Goal: Information Seeking & Learning: Learn about a topic

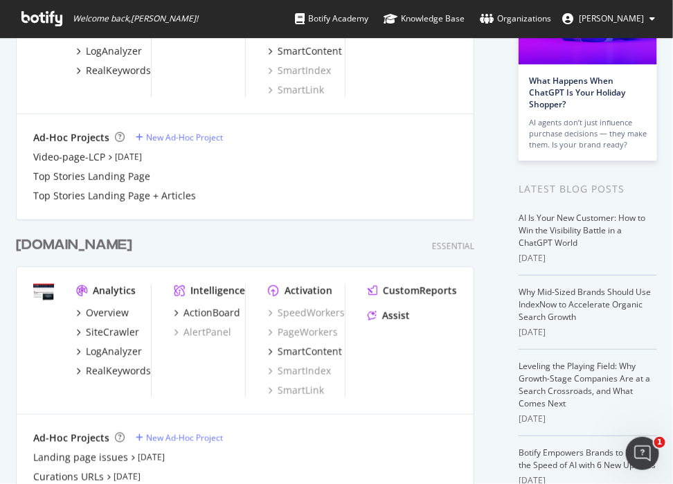
scroll to position [98, 0]
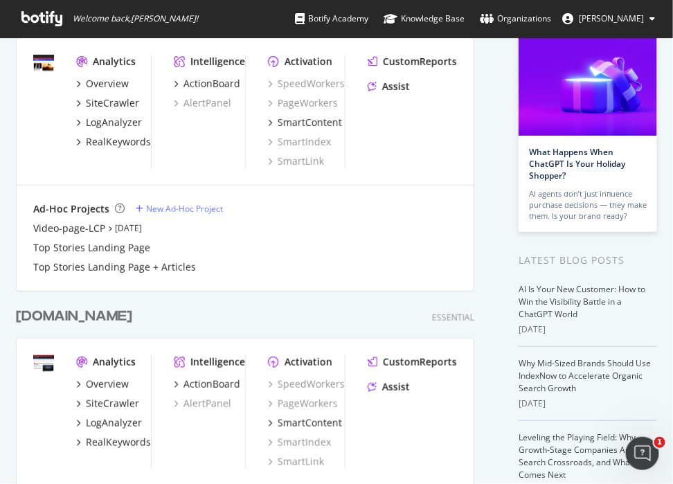
click at [69, 311] on div "[DOMAIN_NAME]" at bounding box center [74, 317] width 116 height 20
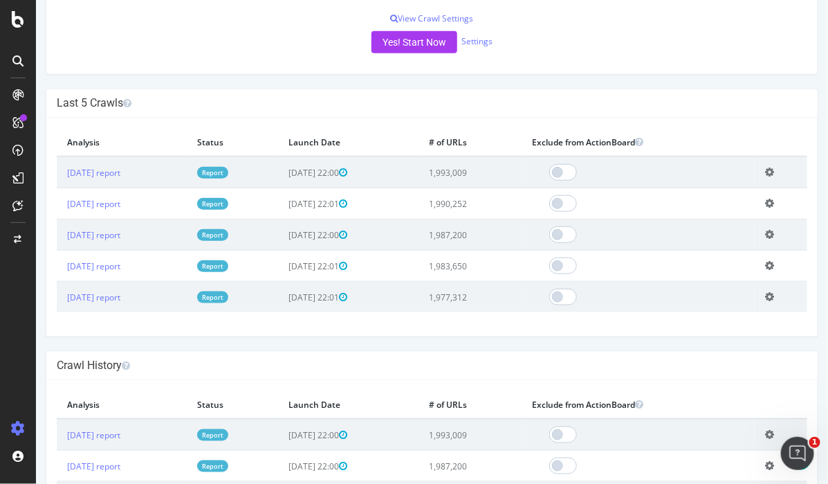
scroll to position [172, 0]
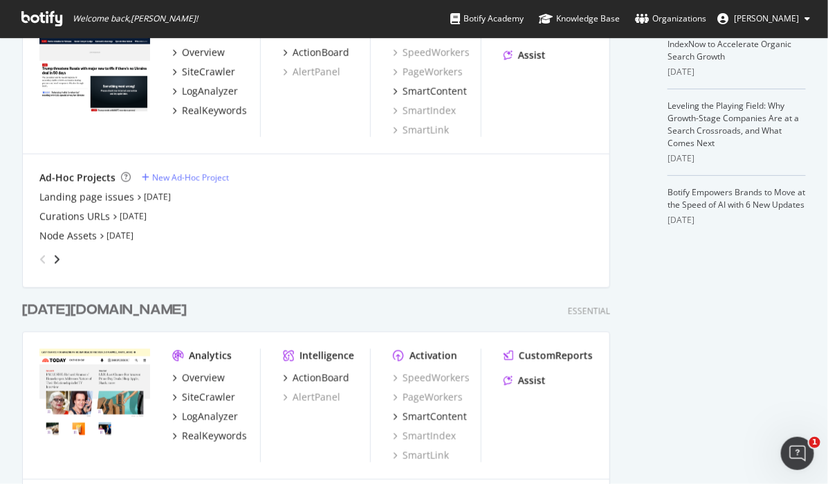
scroll to position [433, 0]
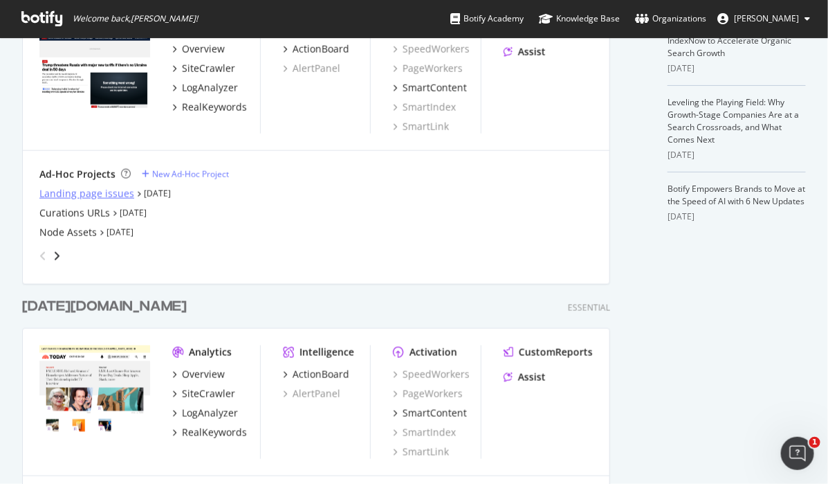
click at [89, 190] on div "Landing page issues" at bounding box center [86, 194] width 95 height 14
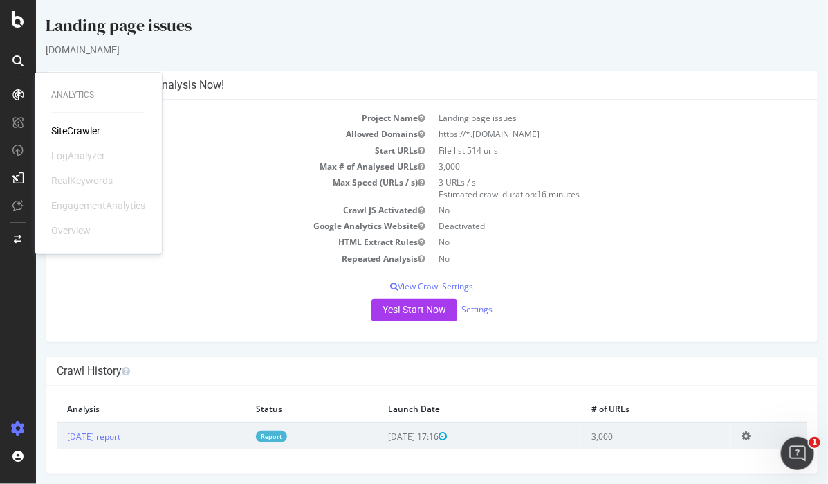
click at [85, 133] on div "SiteCrawler" at bounding box center [75, 131] width 49 height 14
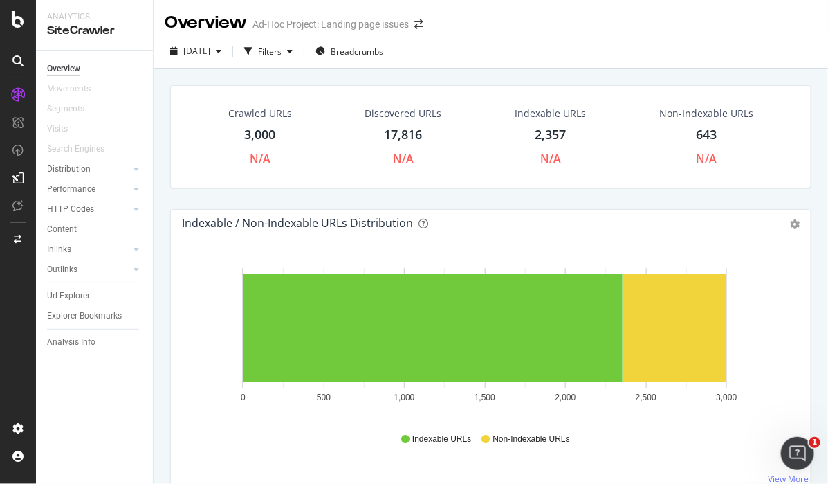
click at [672, 112] on div "Non-Indexable URLs" at bounding box center [707, 114] width 94 height 14
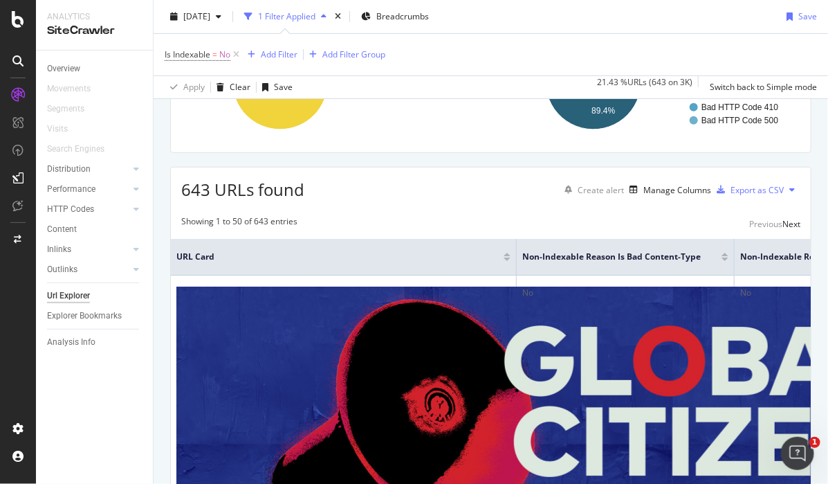
scroll to position [172, 0]
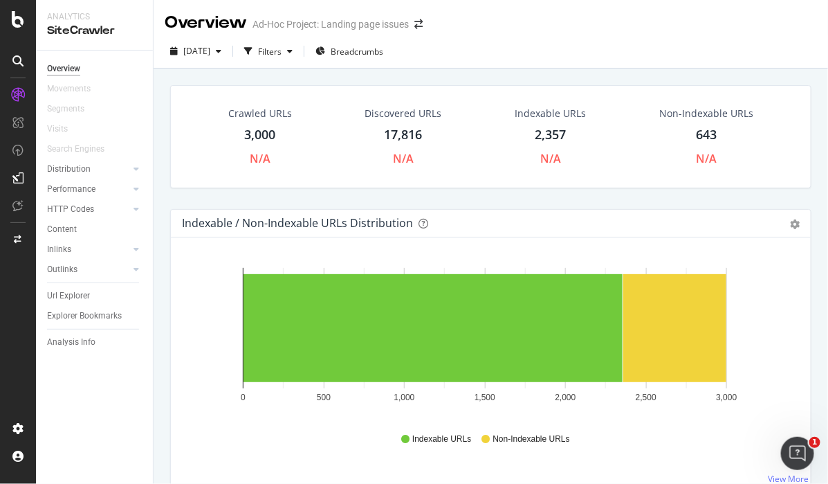
click at [549, 109] on div "Indexable URLs" at bounding box center [550, 114] width 71 height 14
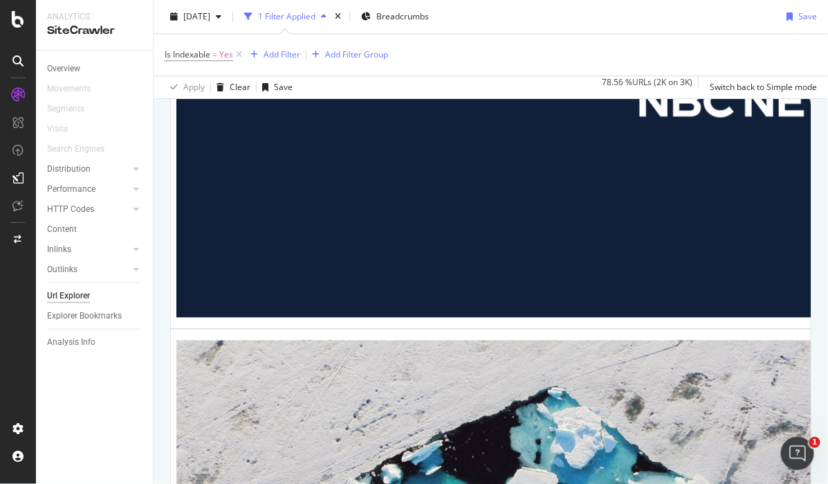
scroll to position [2914, 0]
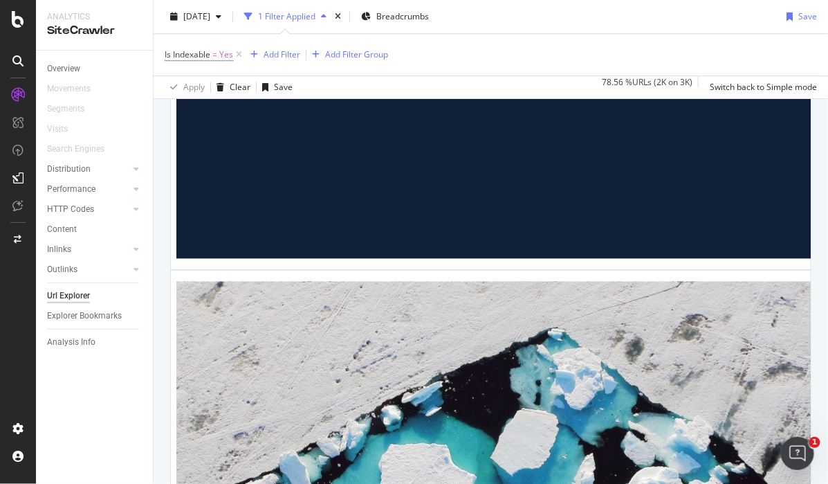
click at [655, 37] on div "Is Indexable = Yes Add Filter Add Filter Group" at bounding box center [491, 55] width 653 height 42
click at [17, 29] on div at bounding box center [18, 242] width 36 height 484
click at [19, 20] on icon at bounding box center [18, 19] width 12 height 17
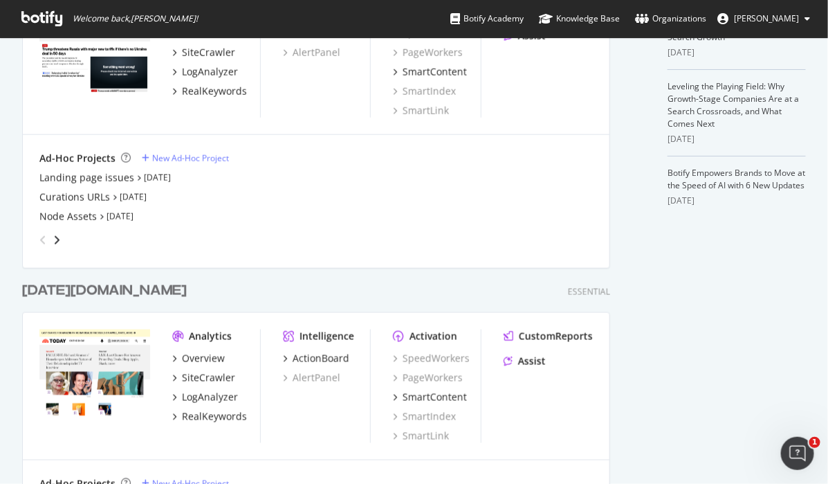
scroll to position [271, 0]
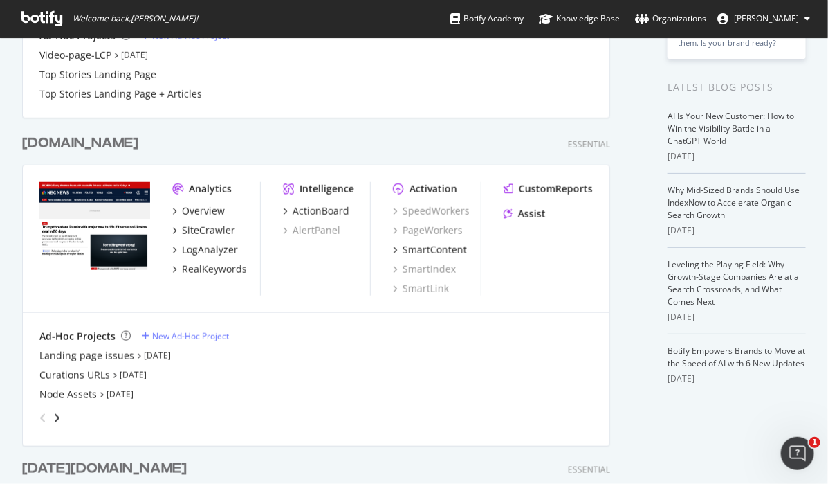
click at [73, 140] on div "[DOMAIN_NAME]" at bounding box center [80, 144] width 116 height 20
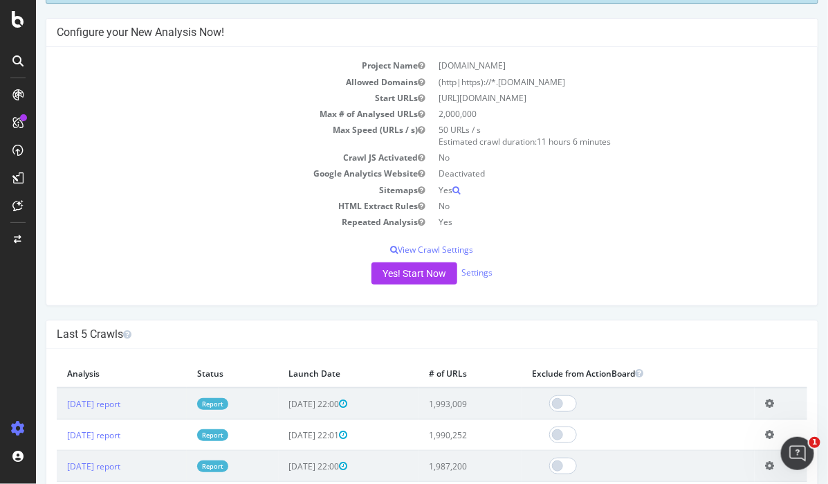
scroll to position [172, 0]
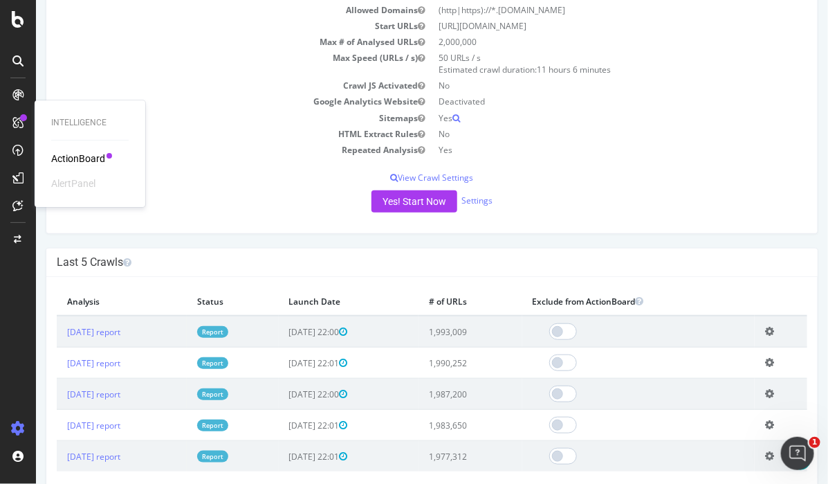
click at [82, 156] on div "ActionBoard" at bounding box center [78, 159] width 54 height 14
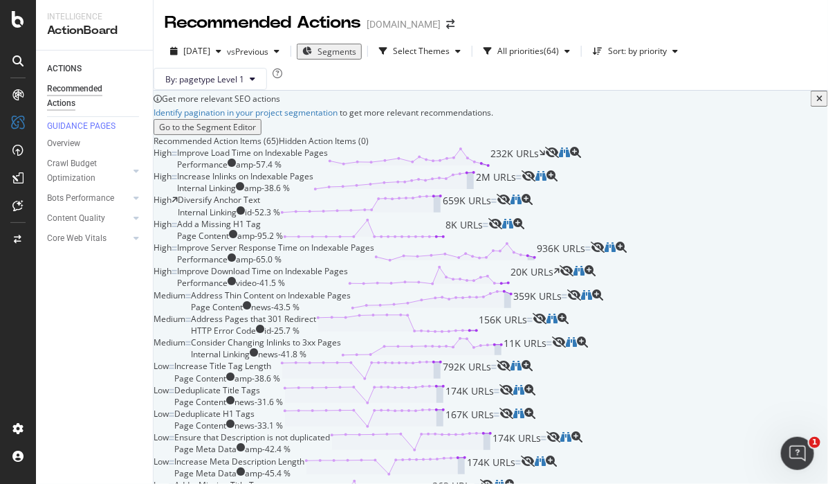
scroll to position [605, 0]
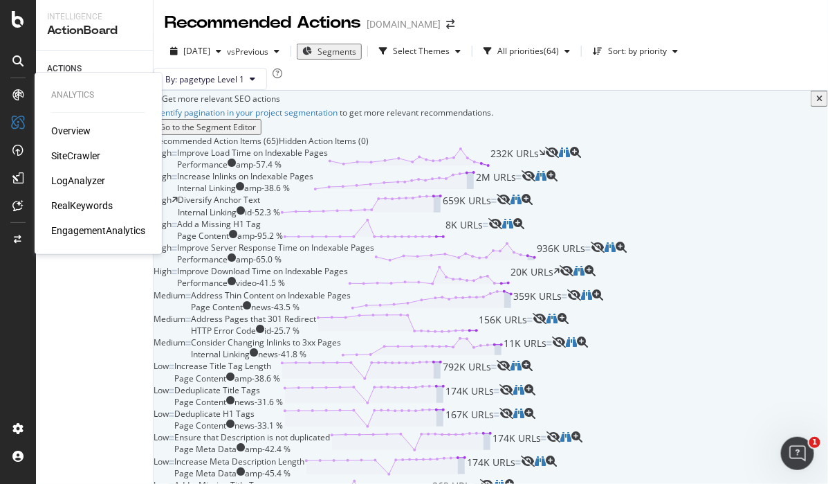
click at [81, 174] on div "LogAnalyzer" at bounding box center [78, 181] width 54 height 14
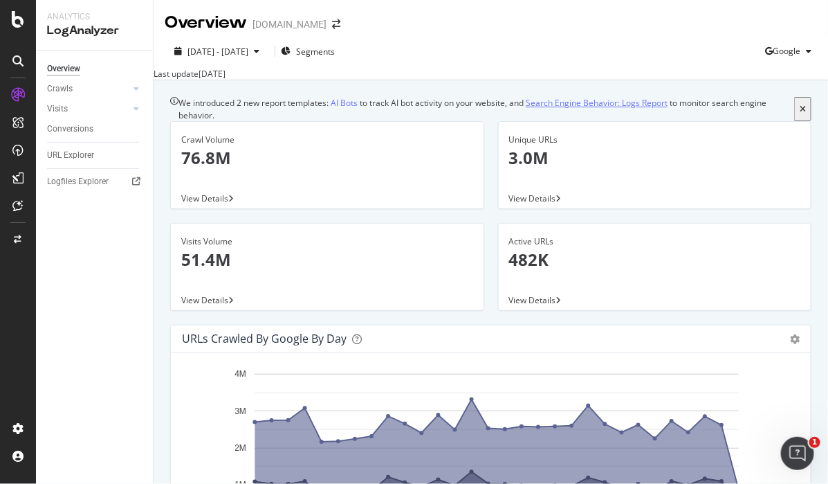
click at [654, 109] on link "Search Engine Behavior: Logs Report" at bounding box center [597, 103] width 142 height 12
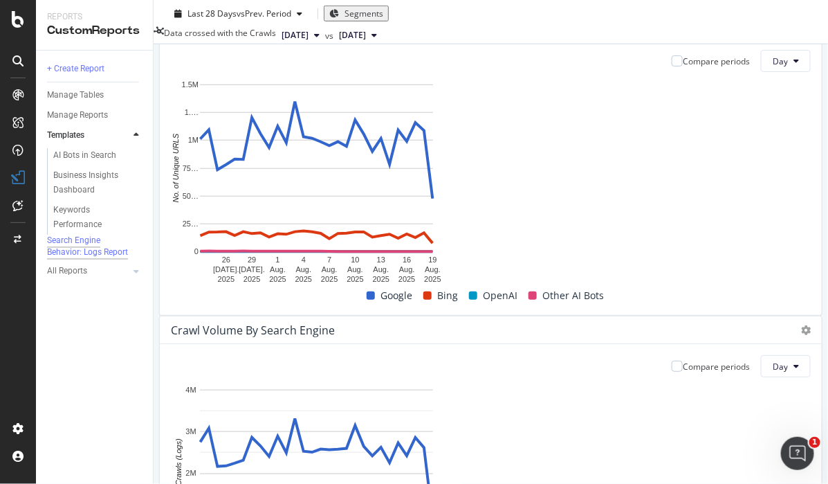
scroll to position [86, 0]
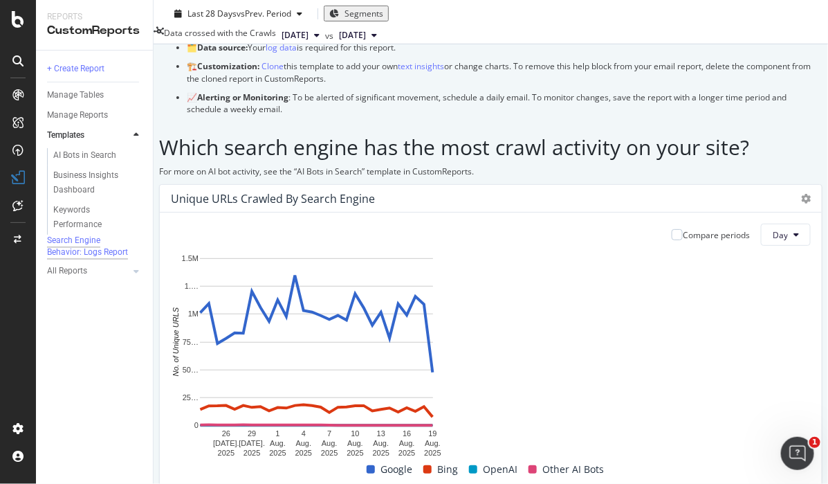
click at [672, 184] on div "For more on AI bot activity, see the “AI Bots in Search” template in CustomRepo…" at bounding box center [491, 174] width 664 height 19
click at [289, 103] on strong "Alerting or Monitoring" at bounding box center [242, 97] width 91 height 12
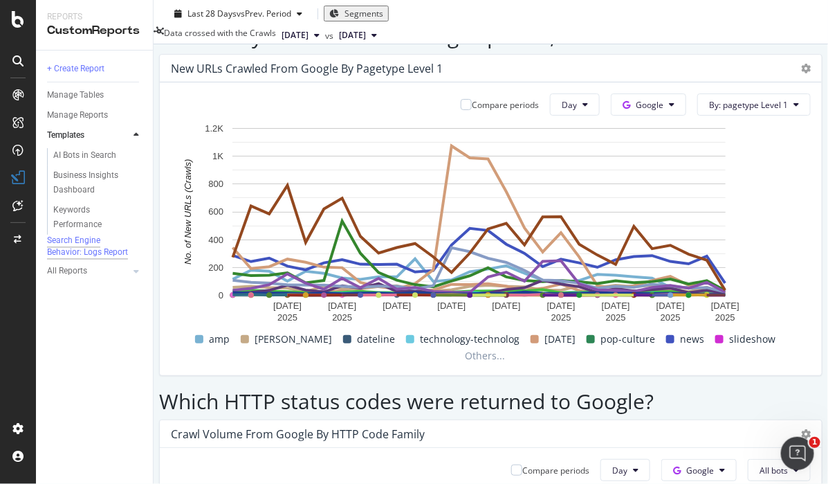
scroll to position [1635, 0]
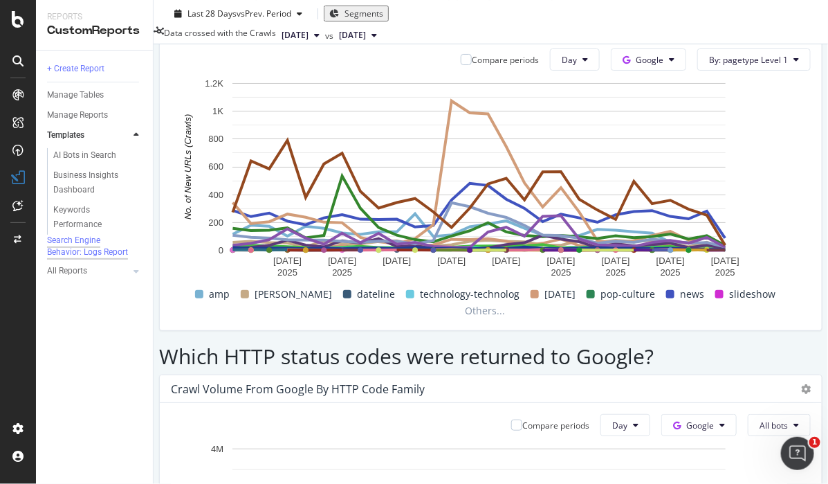
click at [672, 331] on div "Which HTTP status codes were returned to Google?" at bounding box center [491, 353] width 664 height 44
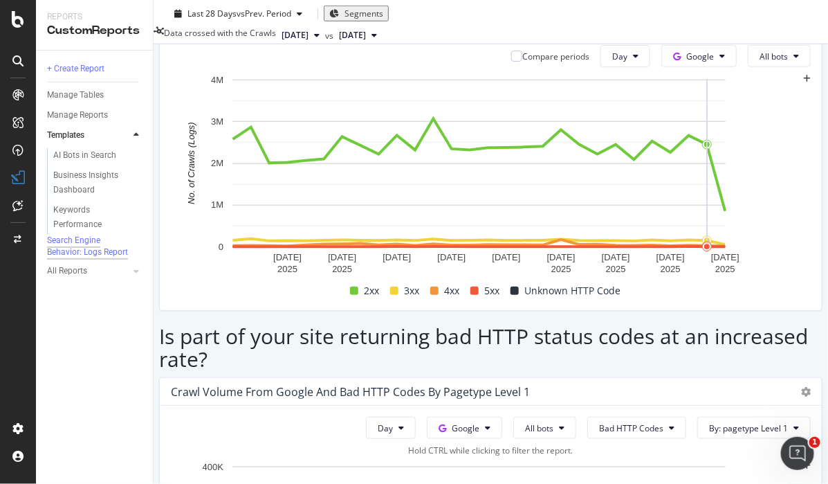
scroll to position [2028, 0]
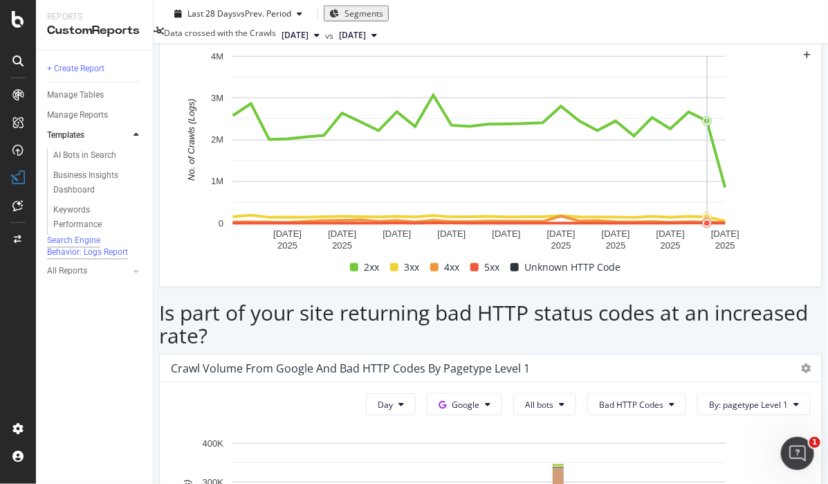
click at [95, 181] on div "Business Insights Dashboard" at bounding box center [93, 182] width 80 height 29
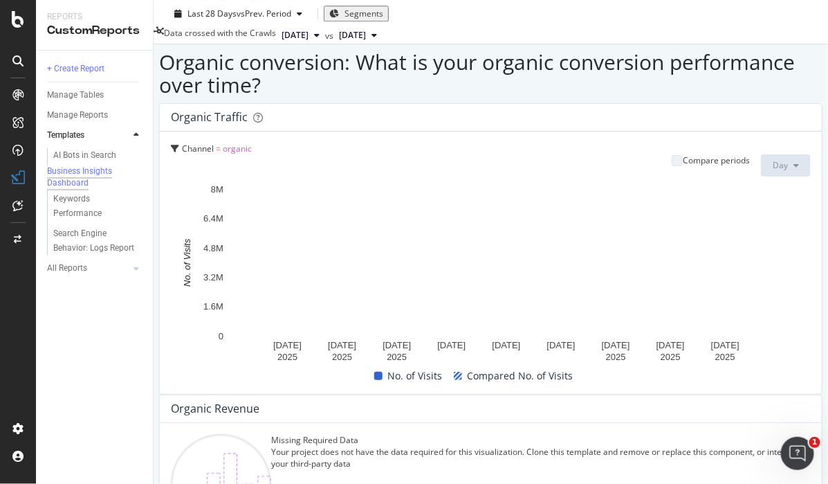
scroll to position [1210, 0]
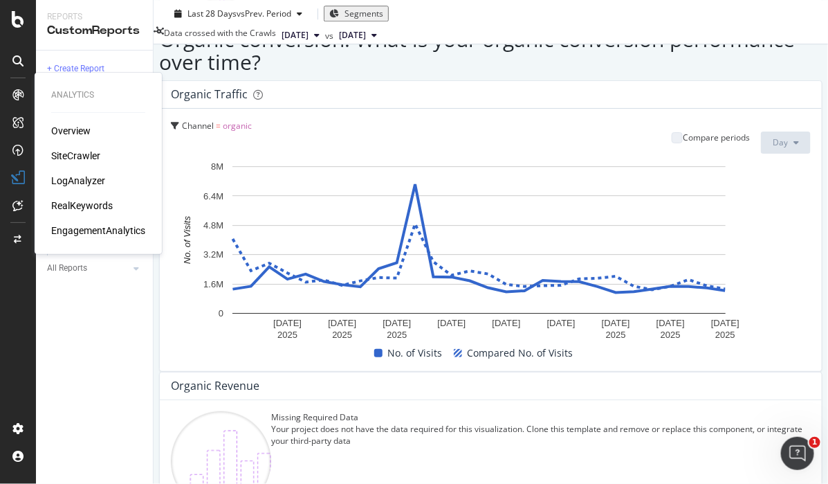
click at [88, 226] on div "EngagementAnalytics" at bounding box center [98, 231] width 94 height 14
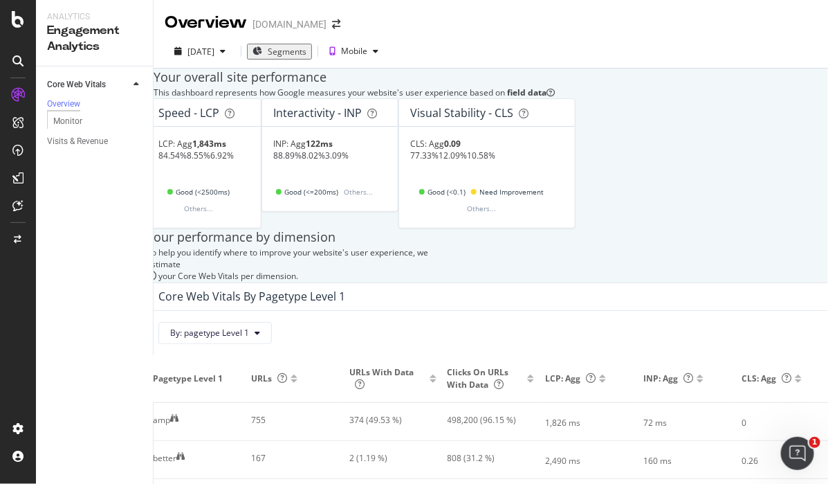
scroll to position [587, 0]
click at [79, 126] on div "Monitor" at bounding box center [67, 121] width 29 height 15
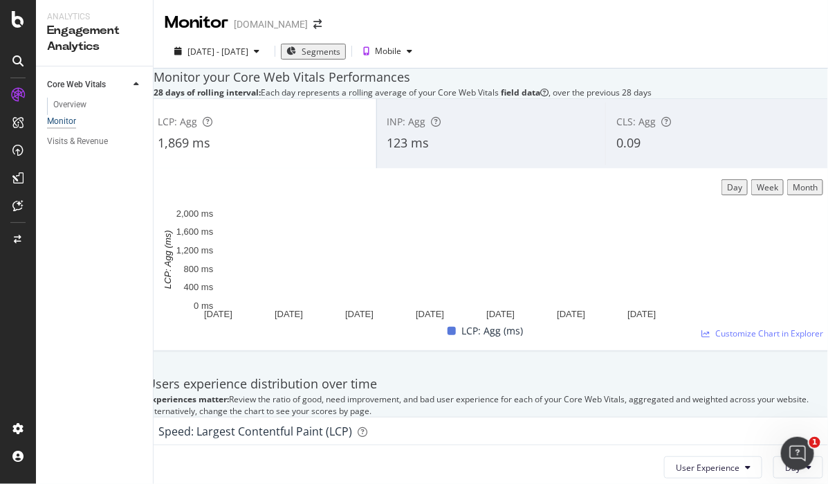
scroll to position [46, 0]
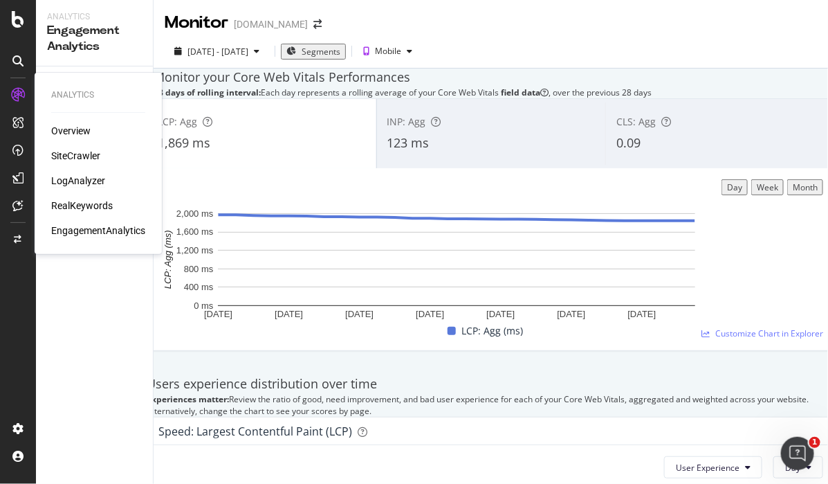
click at [96, 178] on div "LogAnalyzer" at bounding box center [78, 181] width 54 height 14
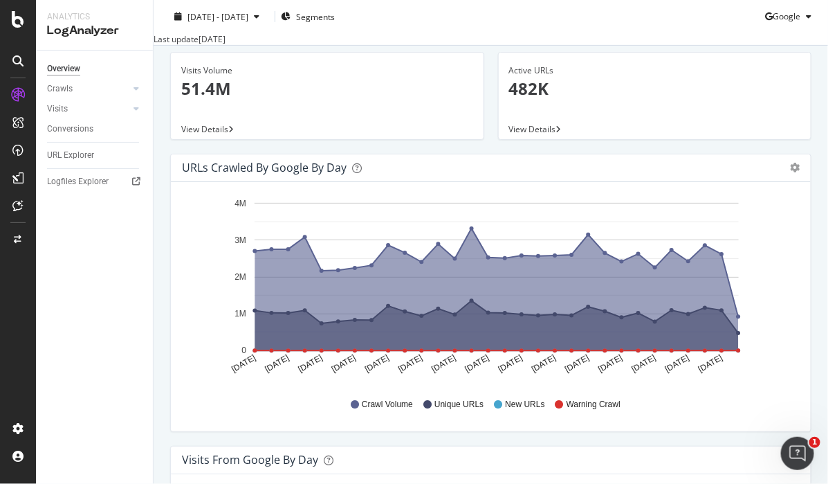
scroll to position [172, 0]
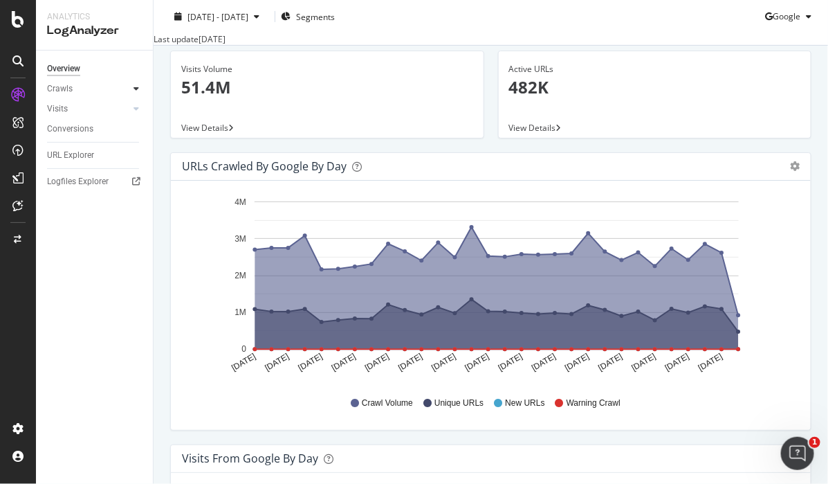
click at [131, 88] on div at bounding box center [136, 89] width 14 height 14
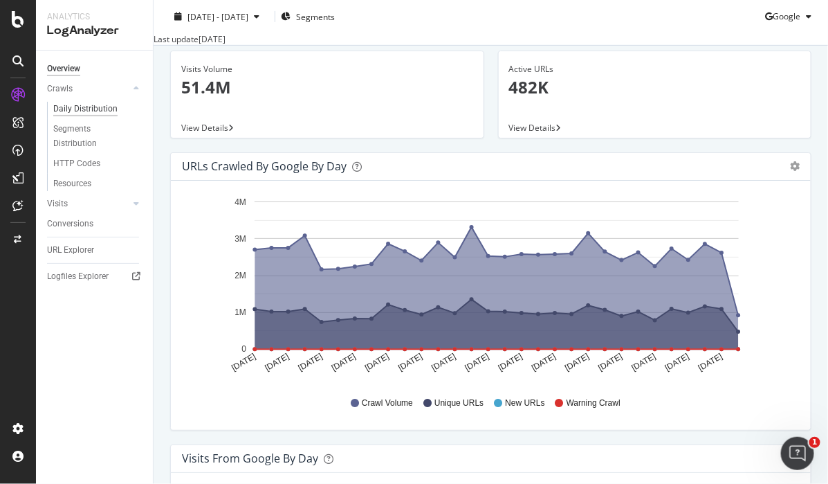
click at [102, 110] on div "Daily Distribution" at bounding box center [85, 109] width 64 height 15
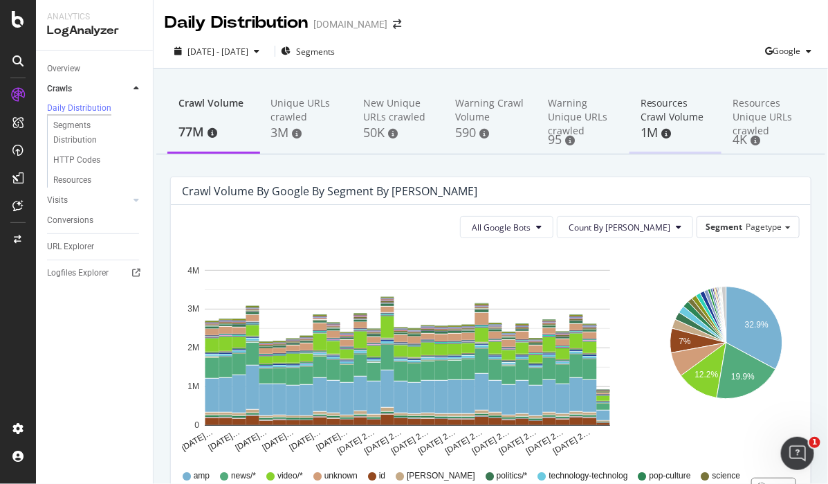
click at [660, 112] on div "Resources Crawl Volume" at bounding box center [676, 110] width 71 height 28
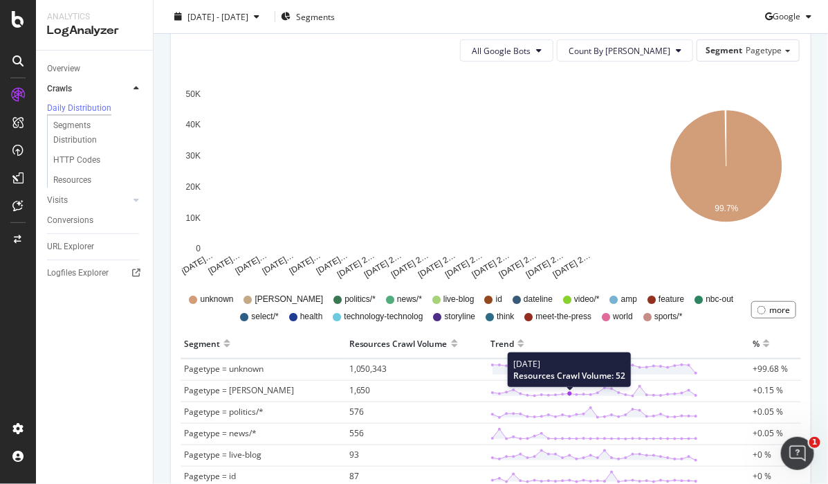
scroll to position [172, 0]
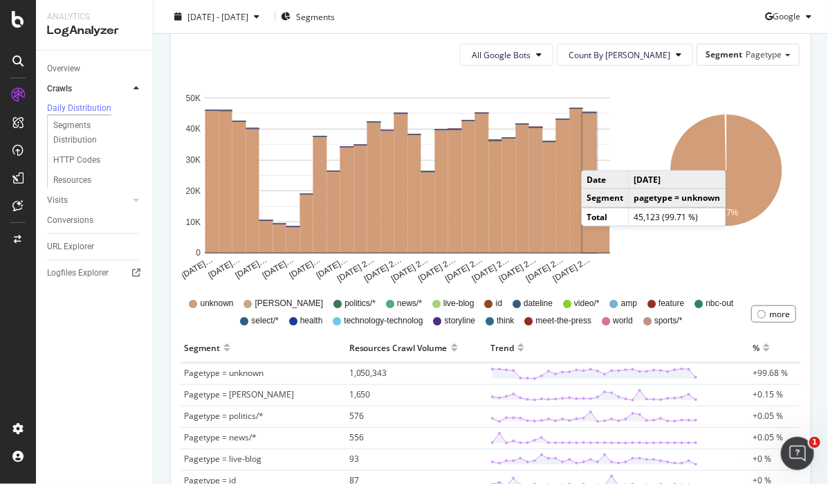
click at [595, 156] on rect "A chart." at bounding box center [590, 183] width 14 height 139
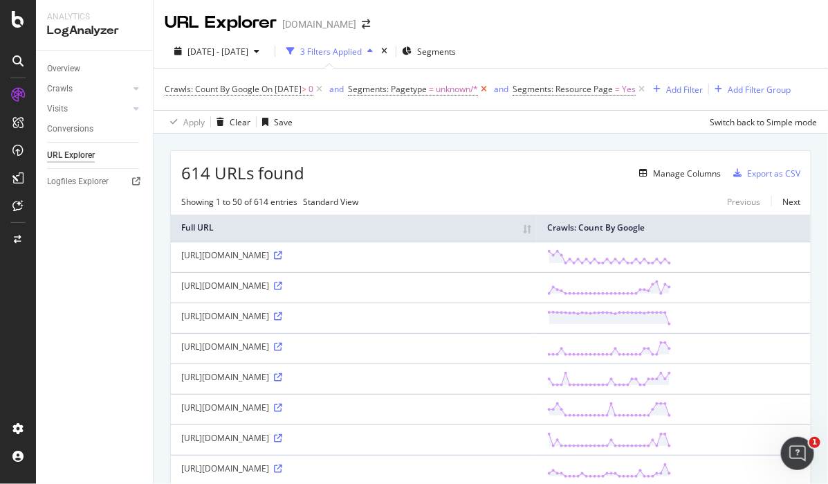
click at [490, 84] on icon at bounding box center [484, 89] width 12 height 14
click at [672, 44] on div "2025 Jul. 21st - Aug. 19th 2 Filters Applied Segments" at bounding box center [491, 54] width 675 height 28
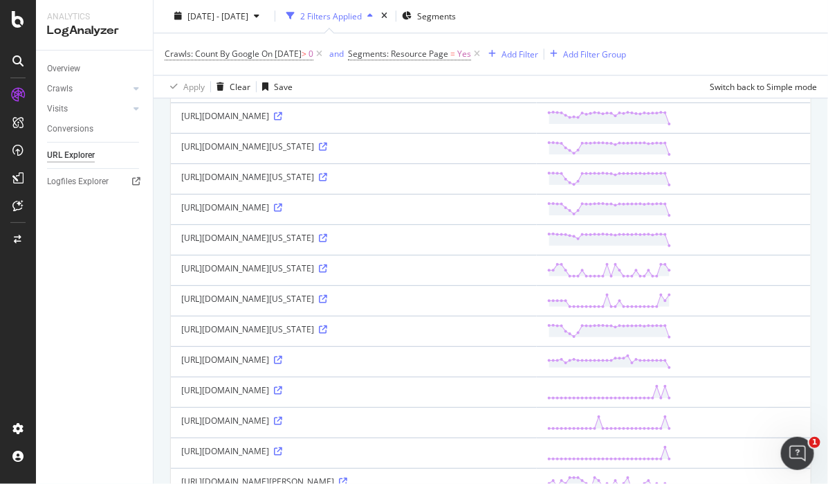
scroll to position [1141, 0]
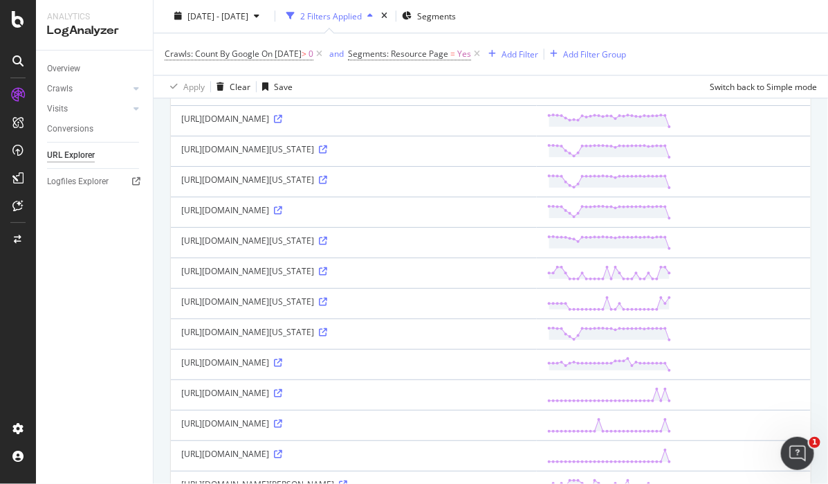
click at [282, 93] on icon at bounding box center [278, 88] width 8 height 8
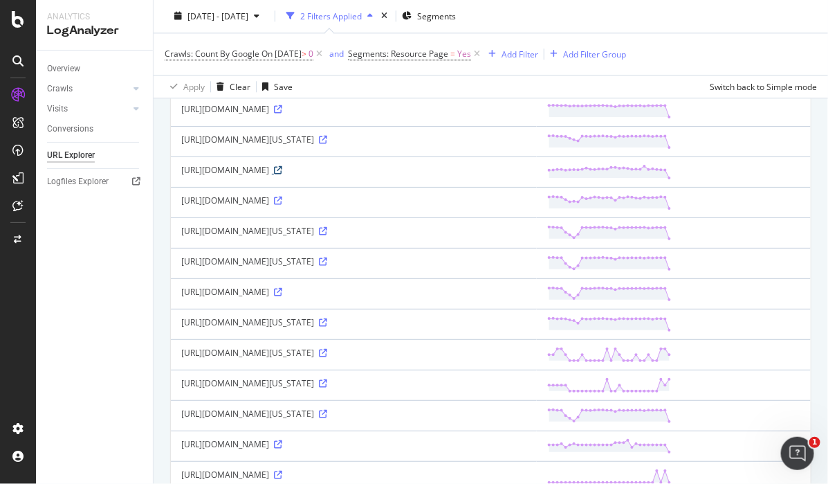
scroll to position [1228, 0]
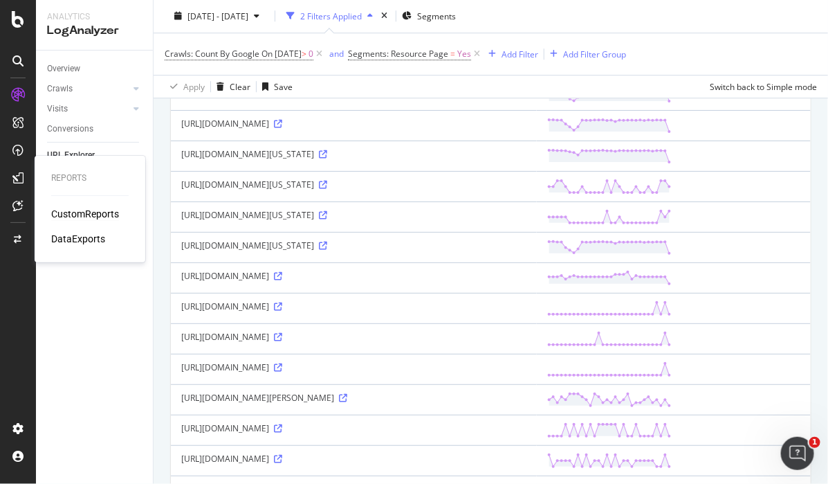
click at [93, 214] on div "CustomReports" at bounding box center [85, 214] width 68 height 14
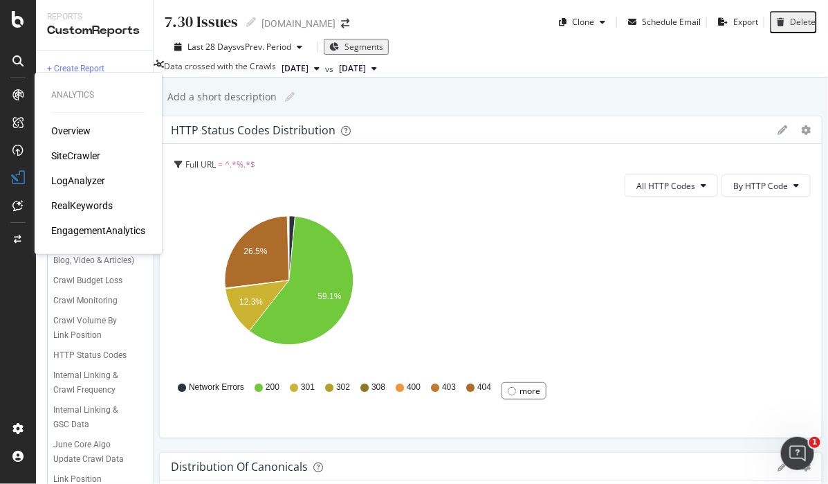
click at [89, 178] on div "LogAnalyzer" at bounding box center [78, 181] width 54 height 14
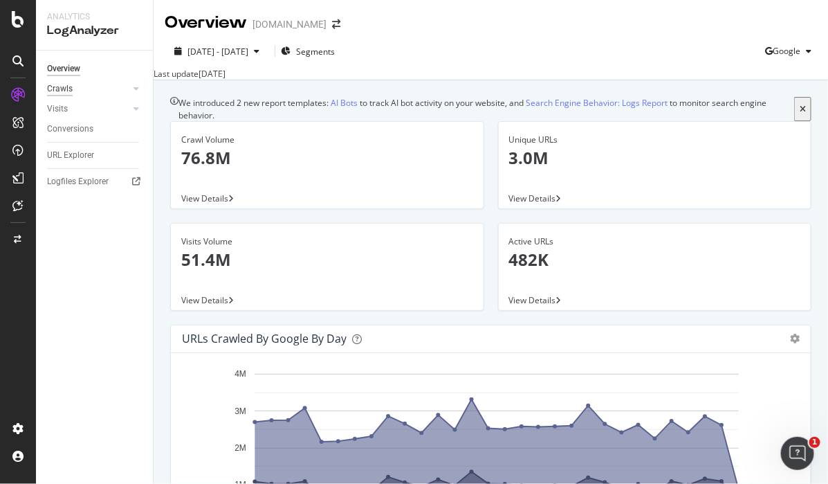
click at [63, 92] on div "Crawls" at bounding box center [60, 89] width 26 height 15
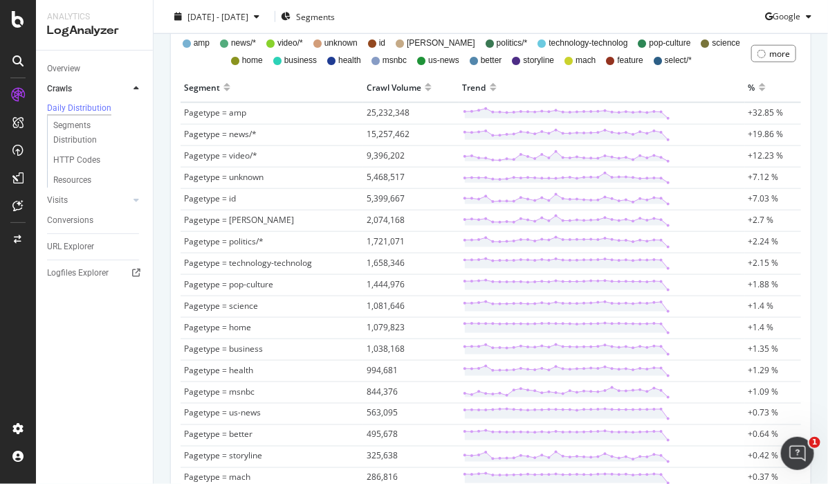
scroll to position [865, 0]
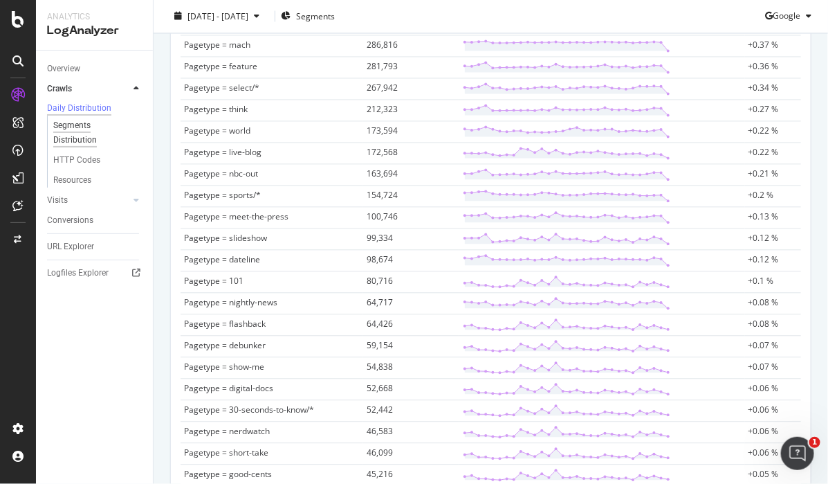
click at [82, 140] on div "Segments Distribution" at bounding box center [91, 132] width 77 height 29
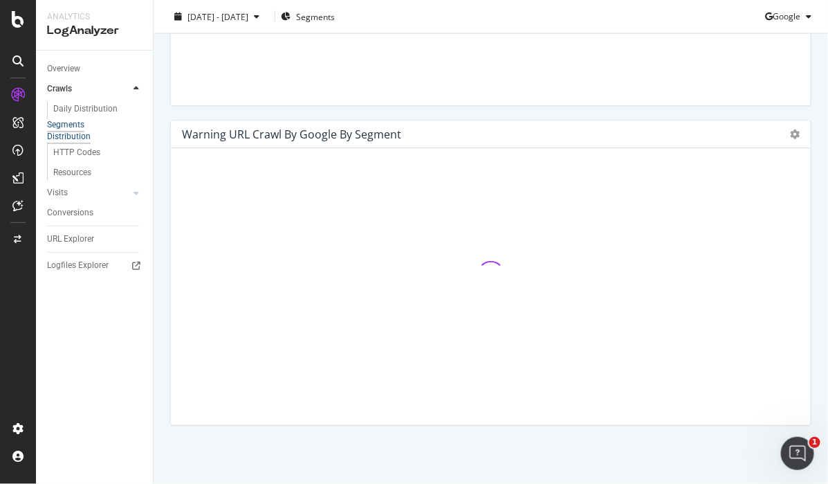
scroll to position [605, 0]
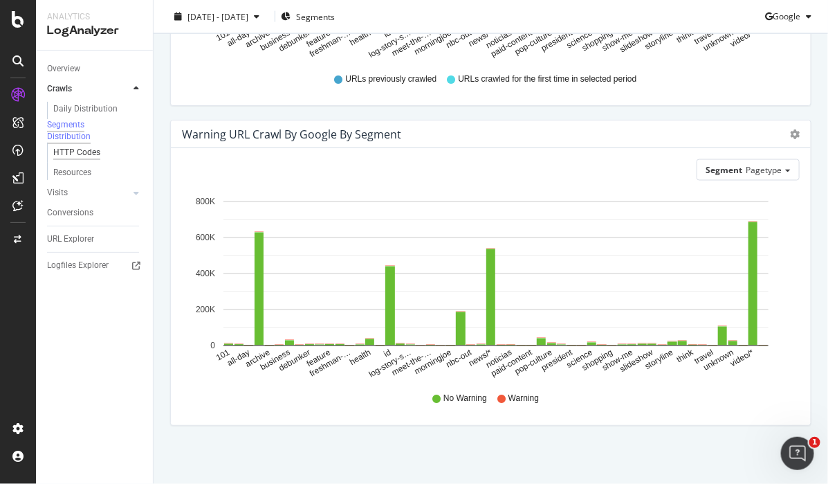
click at [77, 160] on div "HTTP Codes" at bounding box center [76, 152] width 47 height 15
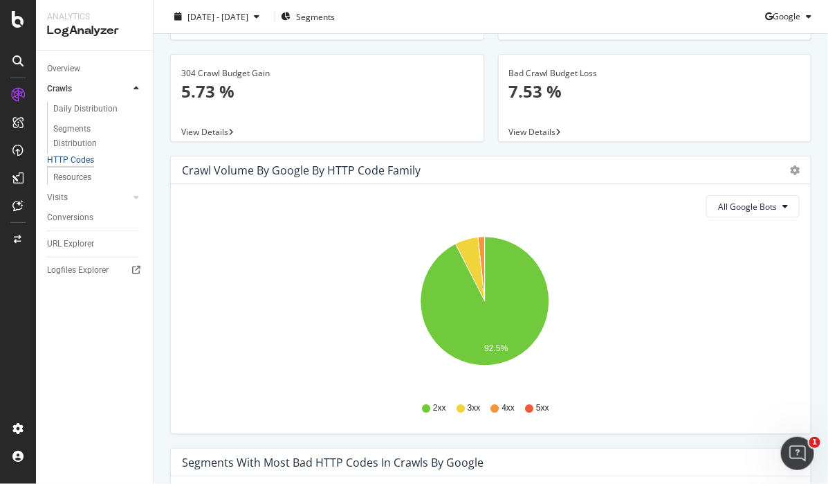
scroll to position [128, 0]
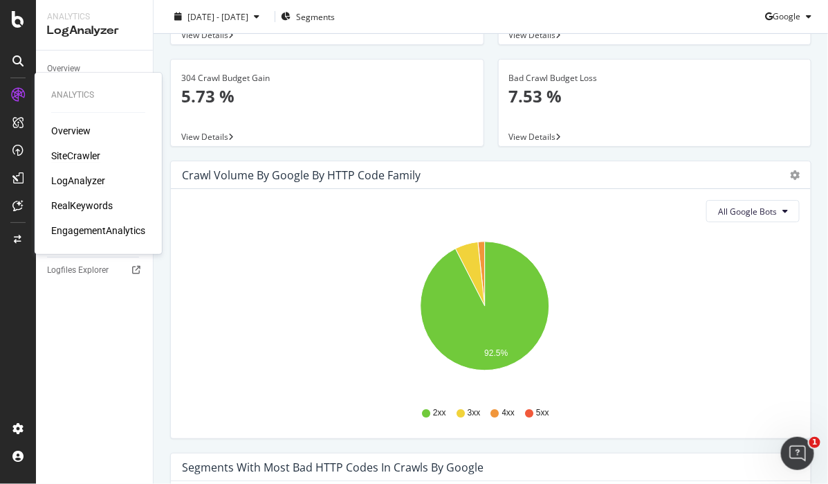
click at [84, 155] on div "SiteCrawler" at bounding box center [75, 156] width 49 height 14
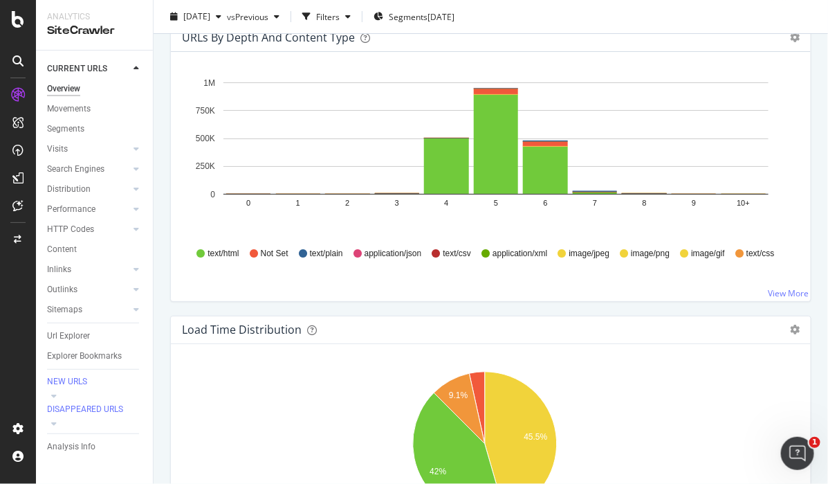
scroll to position [1557, 0]
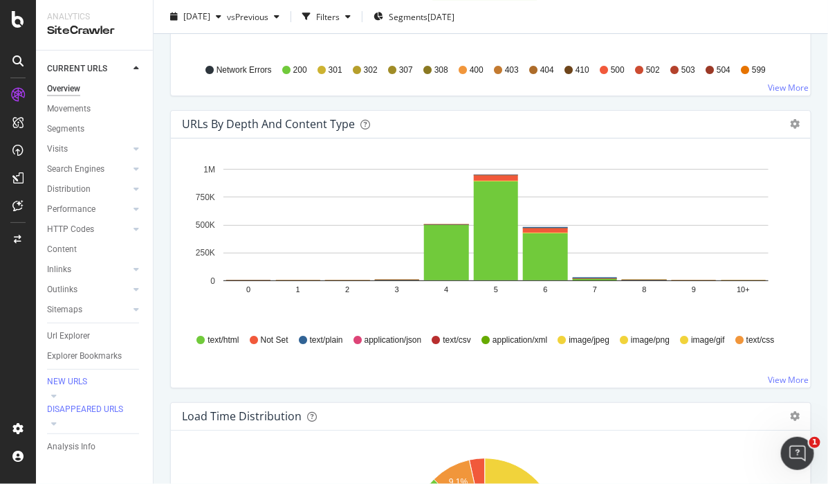
click at [672, 122] on div "URLs by Depth and Content Type Bar (by Value) Bar (by Percentage) Table Export …" at bounding box center [490, 256] width 655 height 292
drag, startPoint x: 801, startPoint y: 192, endPoint x: 789, endPoint y: 141, distance: 52.5
click at [672, 192] on div "URLs by Depth and Content Type Bar (by Value) Bar (by Percentage) Table Export …" at bounding box center [490, 256] width 655 height 292
click at [672, 127] on icon "gear" at bounding box center [795, 124] width 10 height 10
click at [269, 123] on div "URLs by Depth and Content Type" at bounding box center [268, 124] width 173 height 14
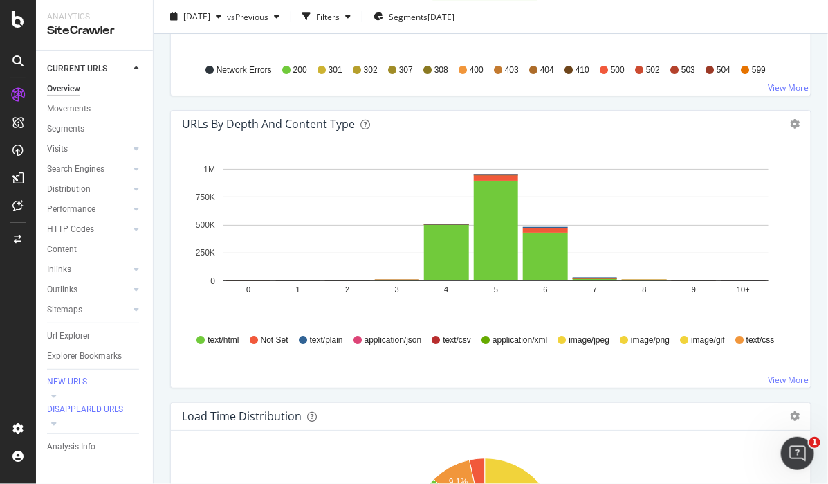
scroll to position [1134, 0]
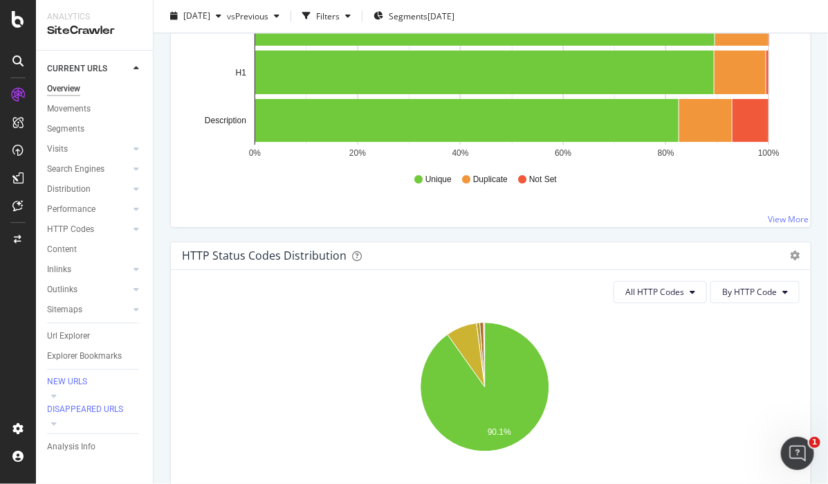
drag, startPoint x: 666, startPoint y: 238, endPoint x: 651, endPoint y: 239, distance: 15.3
click at [666, 238] on div "HTML Tags Performance for Indexable URLs Bar Bar (by Percentage) Table Export a…" at bounding box center [490, 95] width 655 height 292
click at [138, 309] on icon at bounding box center [137, 309] width 6 height 8
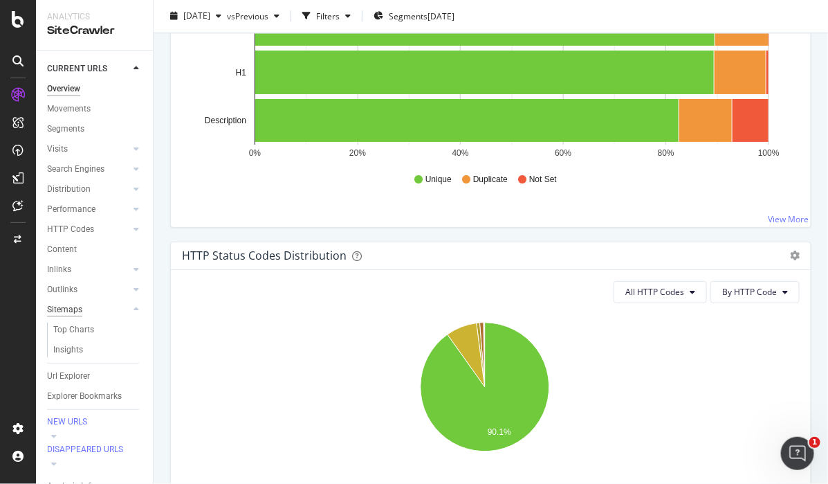
click at [69, 317] on div "Sitemaps" at bounding box center [64, 309] width 35 height 15
click at [69, 317] on div "Sitemaps" at bounding box center [64, 309] width 34 height 15
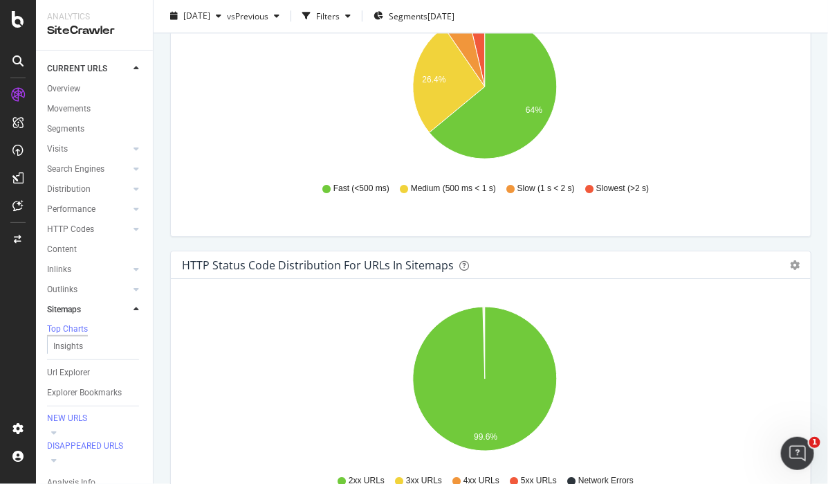
scroll to position [1210, 0]
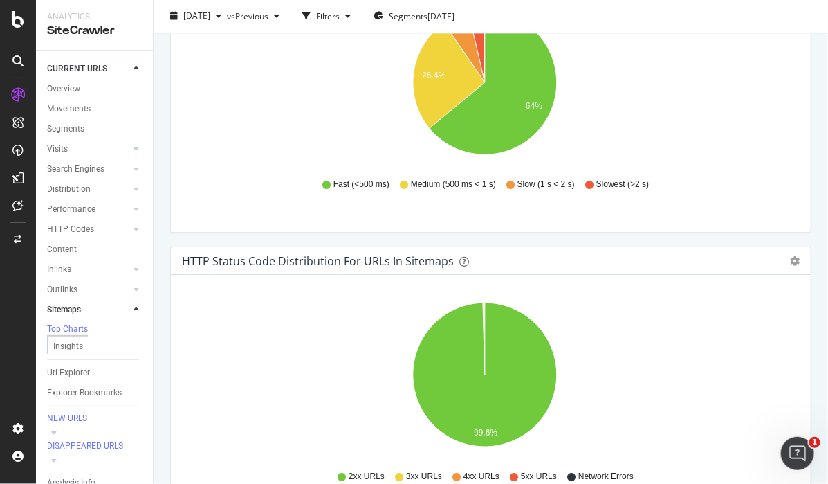
drag, startPoint x: 759, startPoint y: 233, endPoint x: 750, endPoint y: 233, distance: 9.0
click at [672, 233] on div "Load Time Distribution for Indexable URLs in Sitemaps Pie Table Export as CSV A…" at bounding box center [490, 100] width 655 height 292
click at [77, 339] on div "Insights" at bounding box center [68, 346] width 30 height 15
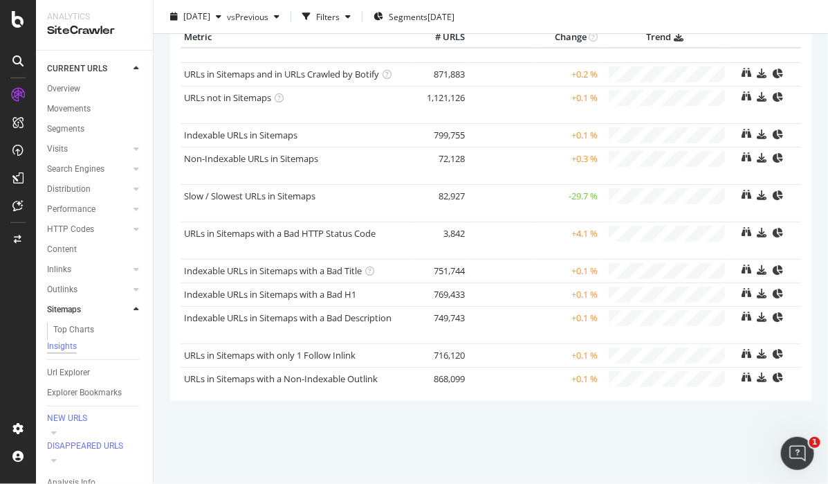
scroll to position [109, 0]
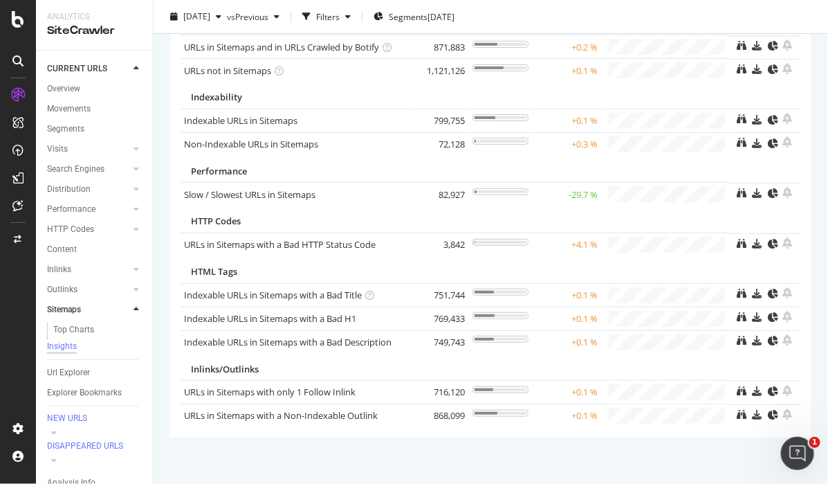
click at [672, 116] on div "Metric # URLS Change Trend Presence in Sitemaps URLs in Sitemaps and in URLs Cr…" at bounding box center [490, 206] width 655 height 461
click at [269, 192] on link "Slow / Slowest URLs in Sitemaps" at bounding box center [249, 194] width 131 height 12
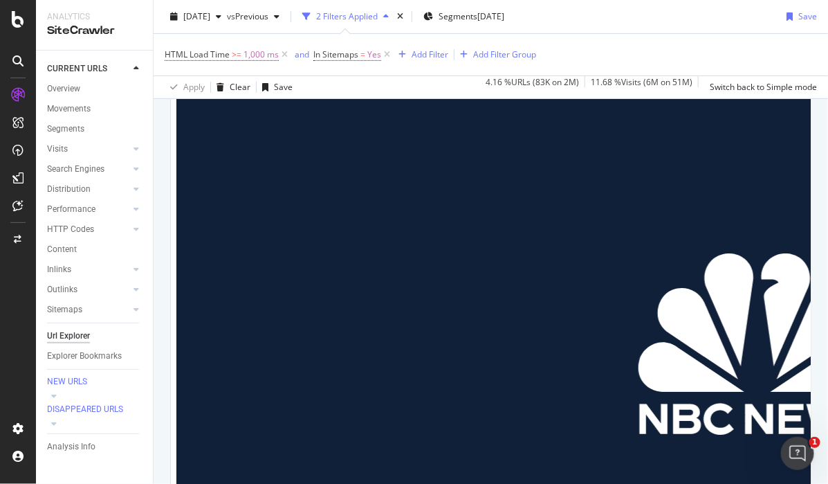
scroll to position [1817, 0]
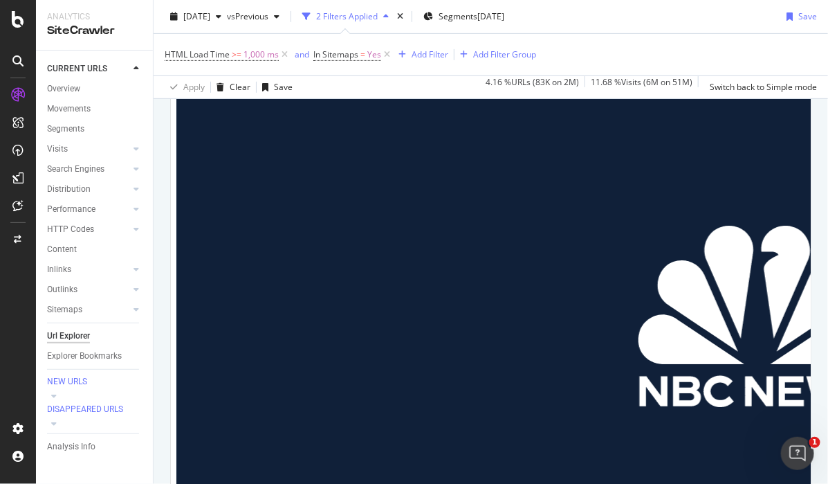
click at [666, 47] on div "HTML Load Time >= 1,000 ms and In Sitemaps = Yes Add Filter Add Filter Group" at bounding box center [491, 55] width 653 height 42
click at [648, 35] on div "HTML Load Time >= 1,000 ms and In Sitemaps = Yes Add Filter Add Filter Group" at bounding box center [491, 55] width 653 height 42
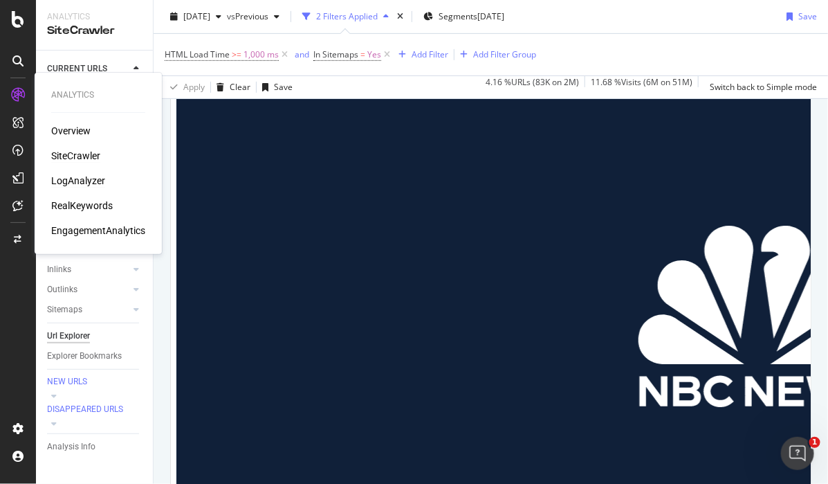
click at [65, 176] on div "LogAnalyzer" at bounding box center [78, 181] width 54 height 14
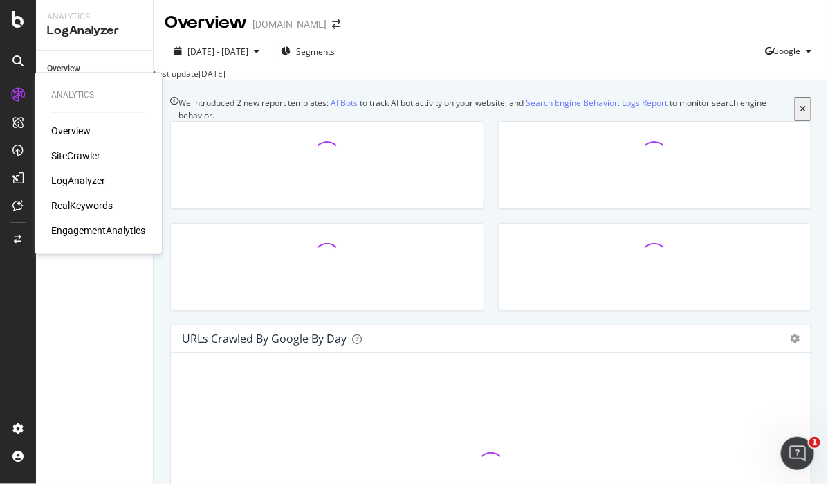
click at [546, 35] on div "2025 Jul. 21st - Aug. 19th Segments Google Last update Aug. 19, 2025" at bounding box center [491, 58] width 675 height 46
click at [121, 338] on div "Overview Crawls Daily Distribution Segments Distribution HTTP Codes Resources V…" at bounding box center [94, 267] width 117 height 433
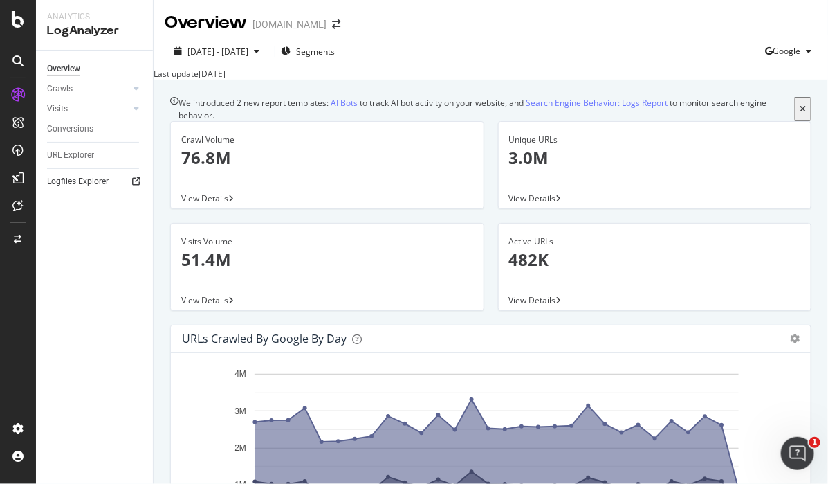
click at [129, 185] on link "Logfiles Explorer" at bounding box center [95, 181] width 96 height 15
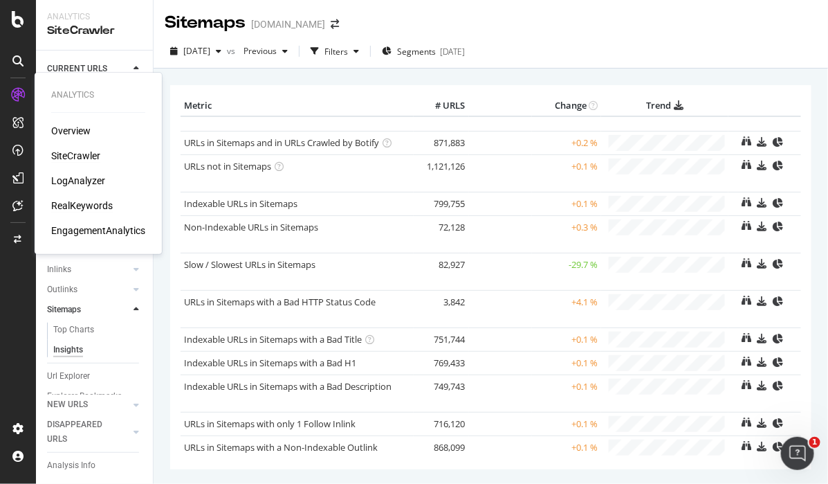
click at [97, 204] on div "RealKeywords" at bounding box center [82, 206] width 62 height 14
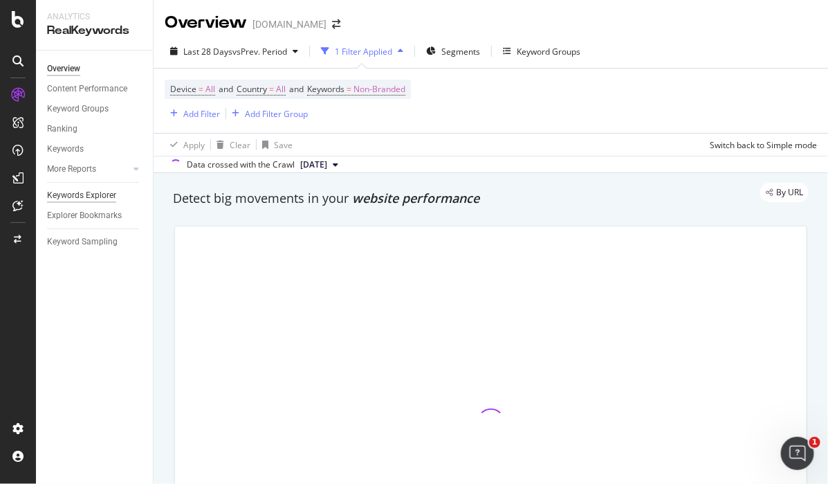
click at [96, 201] on div "Keywords Explorer" at bounding box center [81, 195] width 69 height 15
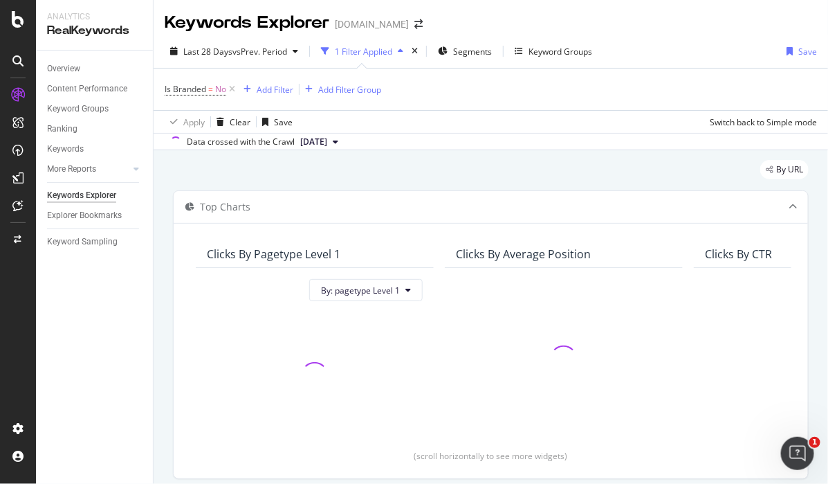
click at [602, 151] on div "By URL Top Charts Clicks By pagetype Level 1 By: pagetype Level 1 Clicks By Ave…" at bounding box center [491, 467] width 675 height 635
click at [253, 87] on div "button" at bounding box center [247, 89] width 19 height 8
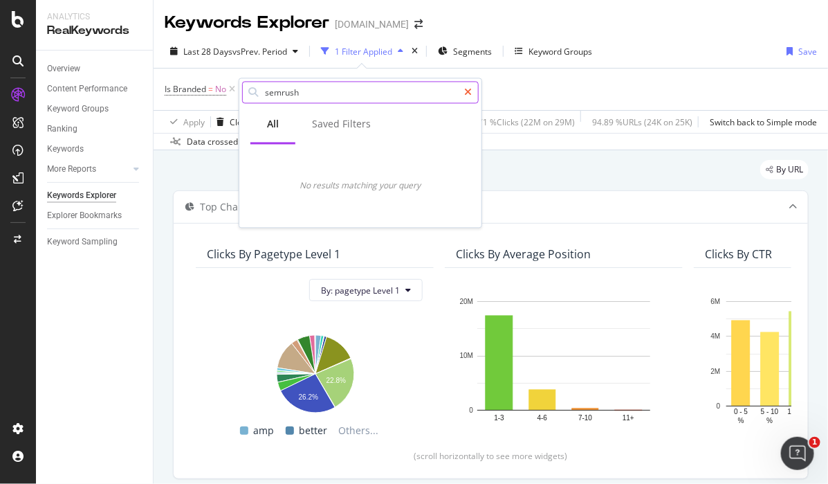
type input "semrush"
click at [467, 92] on icon at bounding box center [468, 93] width 8 height 10
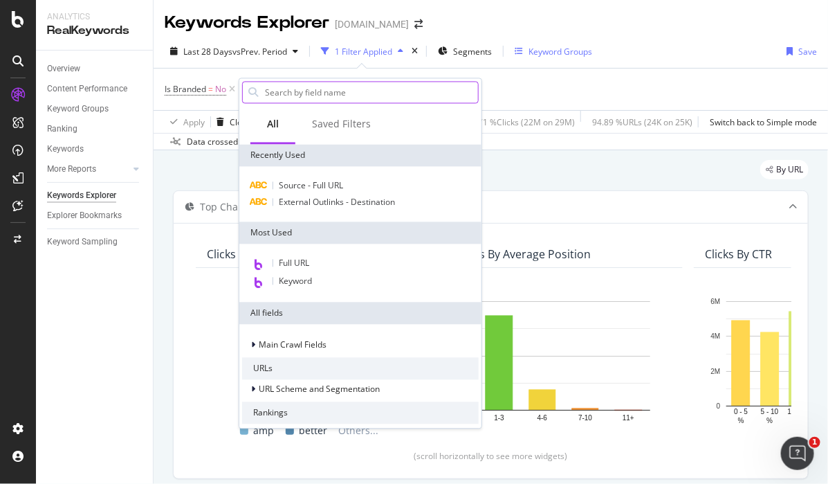
click at [538, 50] on div "Keyword Groups" at bounding box center [561, 52] width 64 height 12
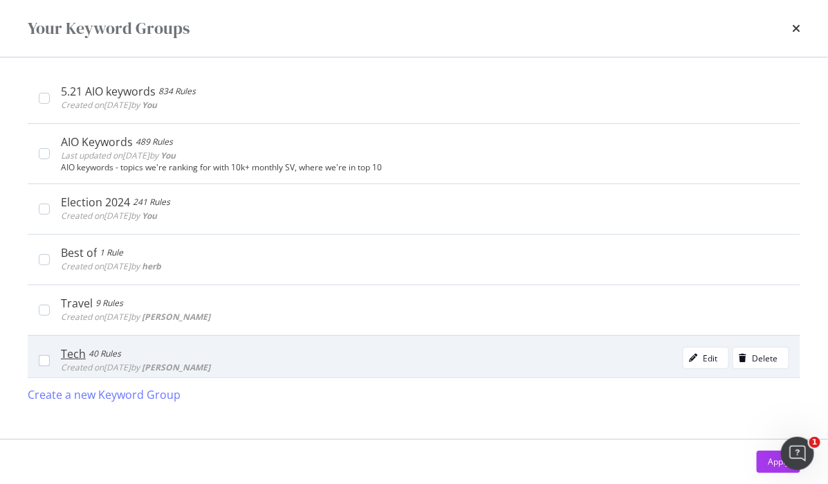
scroll to position [345, 0]
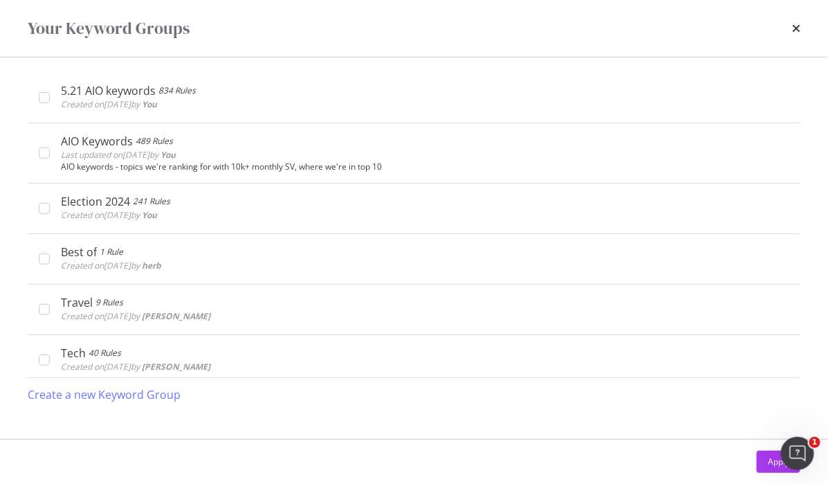
click at [810, 29] on div "Your Keyword Groups" at bounding box center [414, 28] width 828 height 57
click at [801, 26] on div "Your Keyword Groups" at bounding box center [414, 28] width 828 height 57
click at [796, 26] on icon "times" at bounding box center [796, 28] width 8 height 11
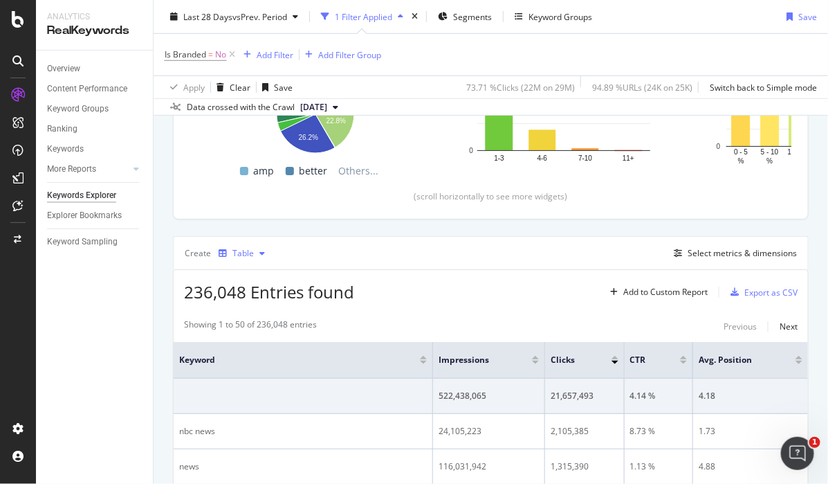
scroll to position [519, 0]
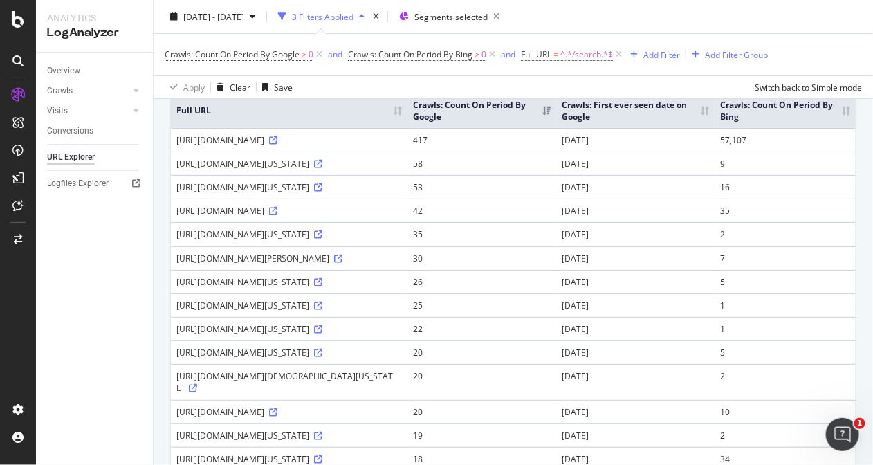
scroll to position [86, 0]
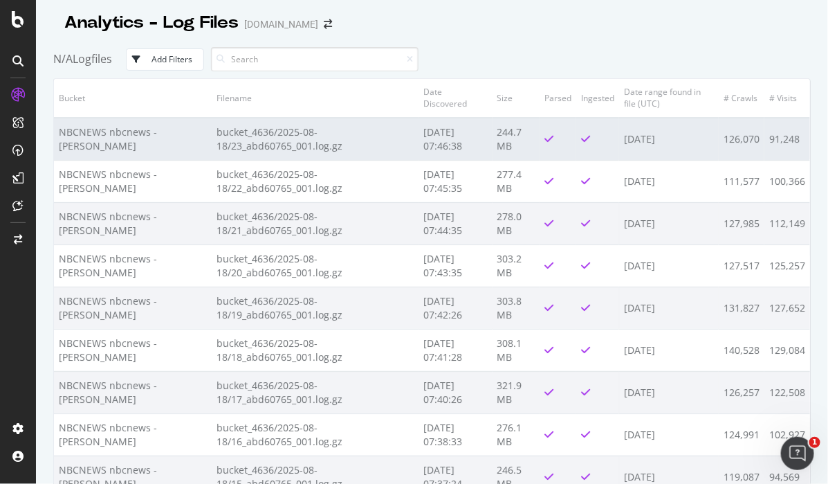
click at [219, 146] on td "bucket_4636/2025-08-18/23_abd60765_001.log.gz" at bounding box center [315, 139] width 207 height 43
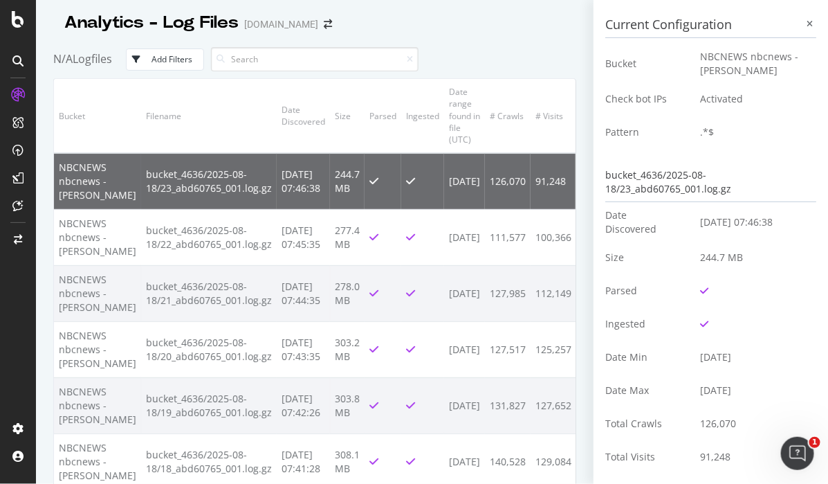
click at [690, 222] on td "2025-08-19 07:46:38" at bounding box center [753, 221] width 127 height 37
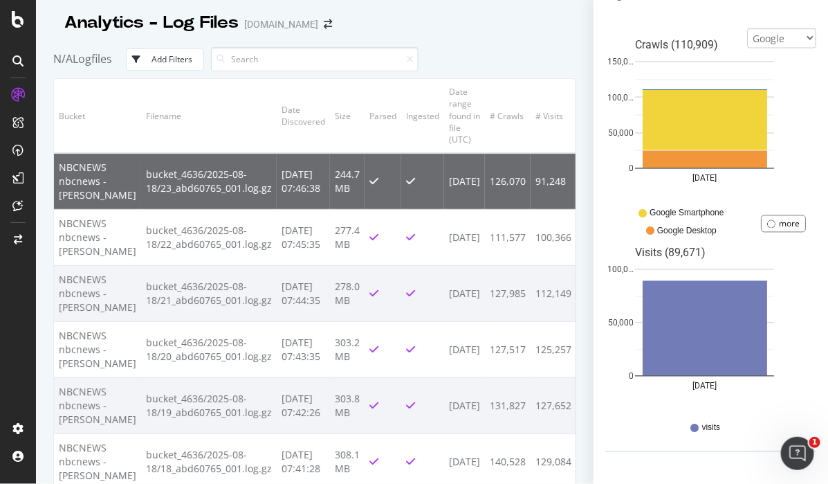
scroll to position [693, 0]
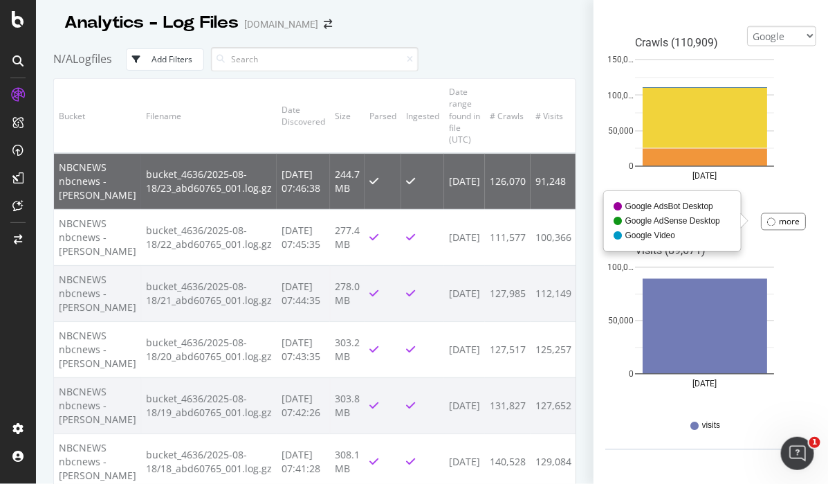
click at [764, 224] on div "more" at bounding box center [783, 221] width 45 height 17
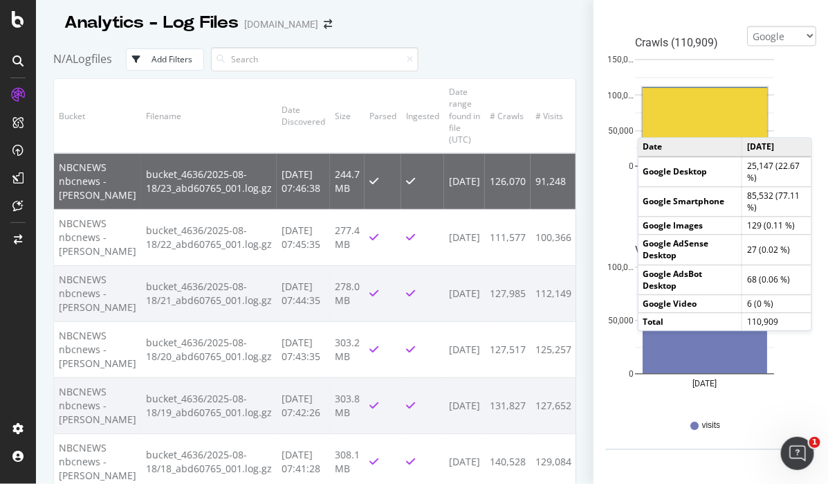
click at [674, 123] on rect "A chart." at bounding box center [705, 118] width 125 height 60
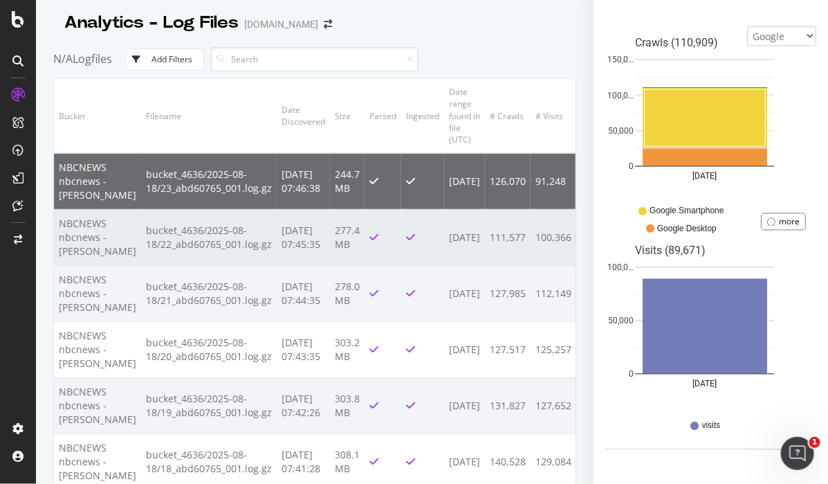
click at [162, 233] on td "bucket_4636/2025-08-18/22_abd60765_001.log.gz" at bounding box center [209, 237] width 136 height 56
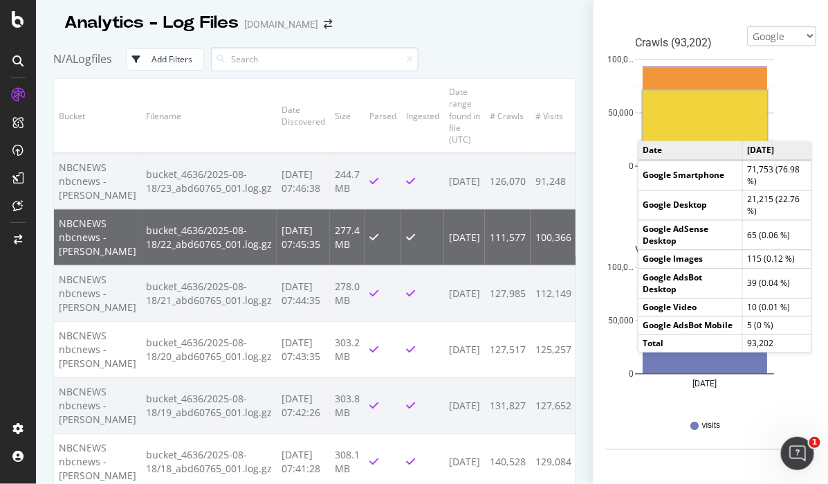
click at [698, 125] on rect "A chart." at bounding box center [705, 128] width 125 height 75
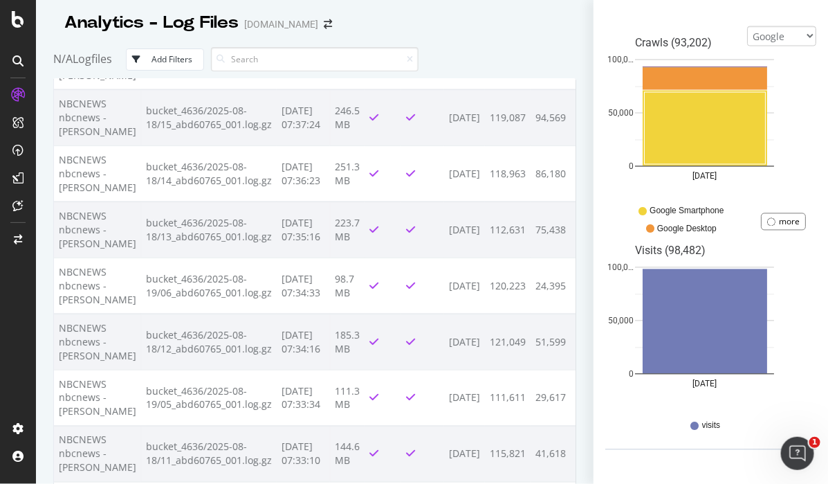
scroll to position [519, 0]
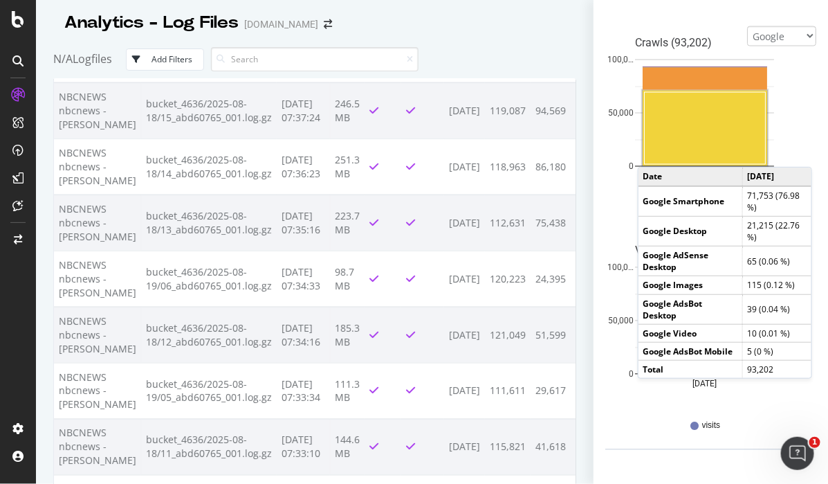
click at [806, 102] on div "Current Configuration Bucket NBCNEWS nbcnews - BLAIN Check bot IPs Activated Pa…" at bounding box center [711, 242] width 235 height 484
